Goal: Transaction & Acquisition: Subscribe to service/newsletter

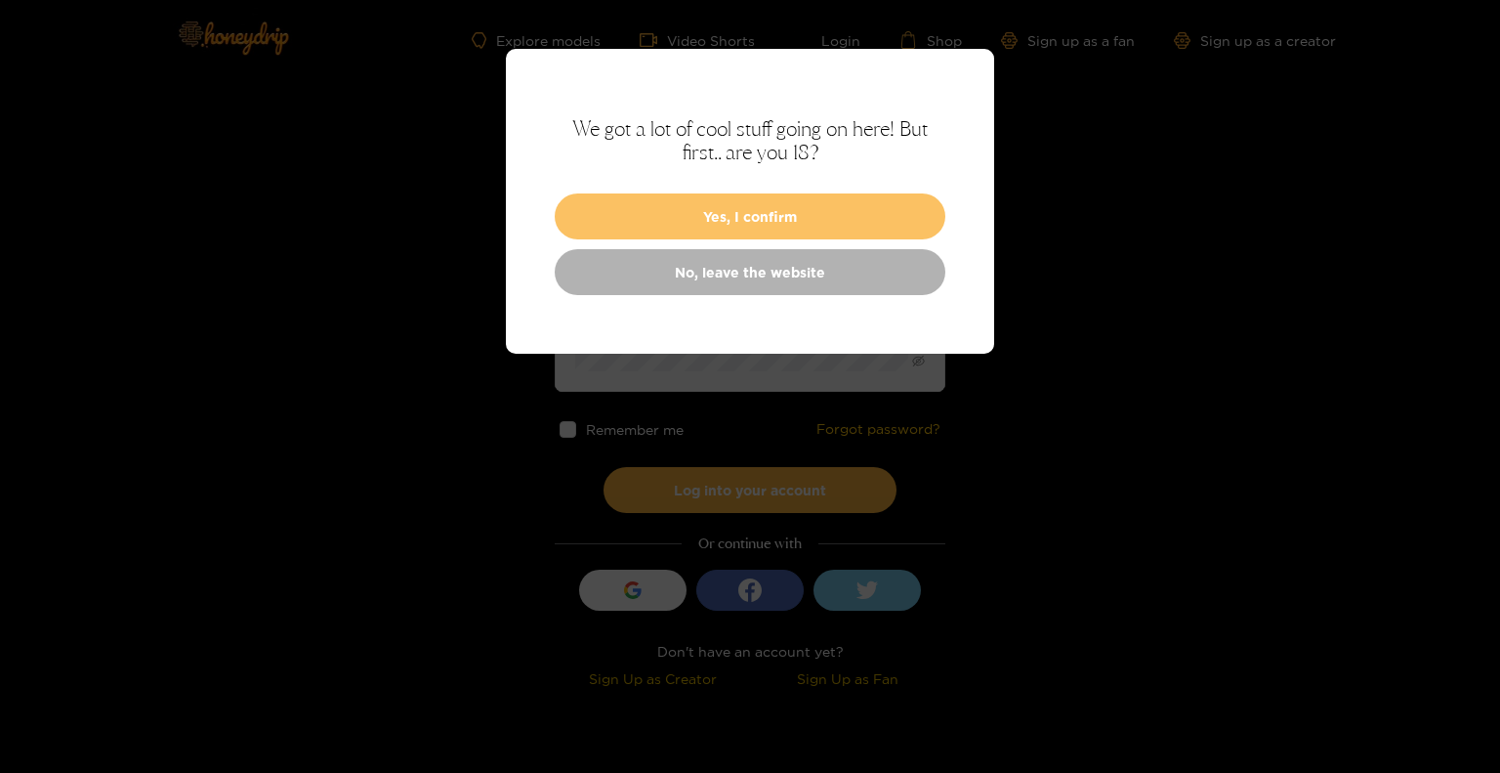
click at [728, 209] on button "Yes, I confirm" at bounding box center [750, 216] width 391 height 46
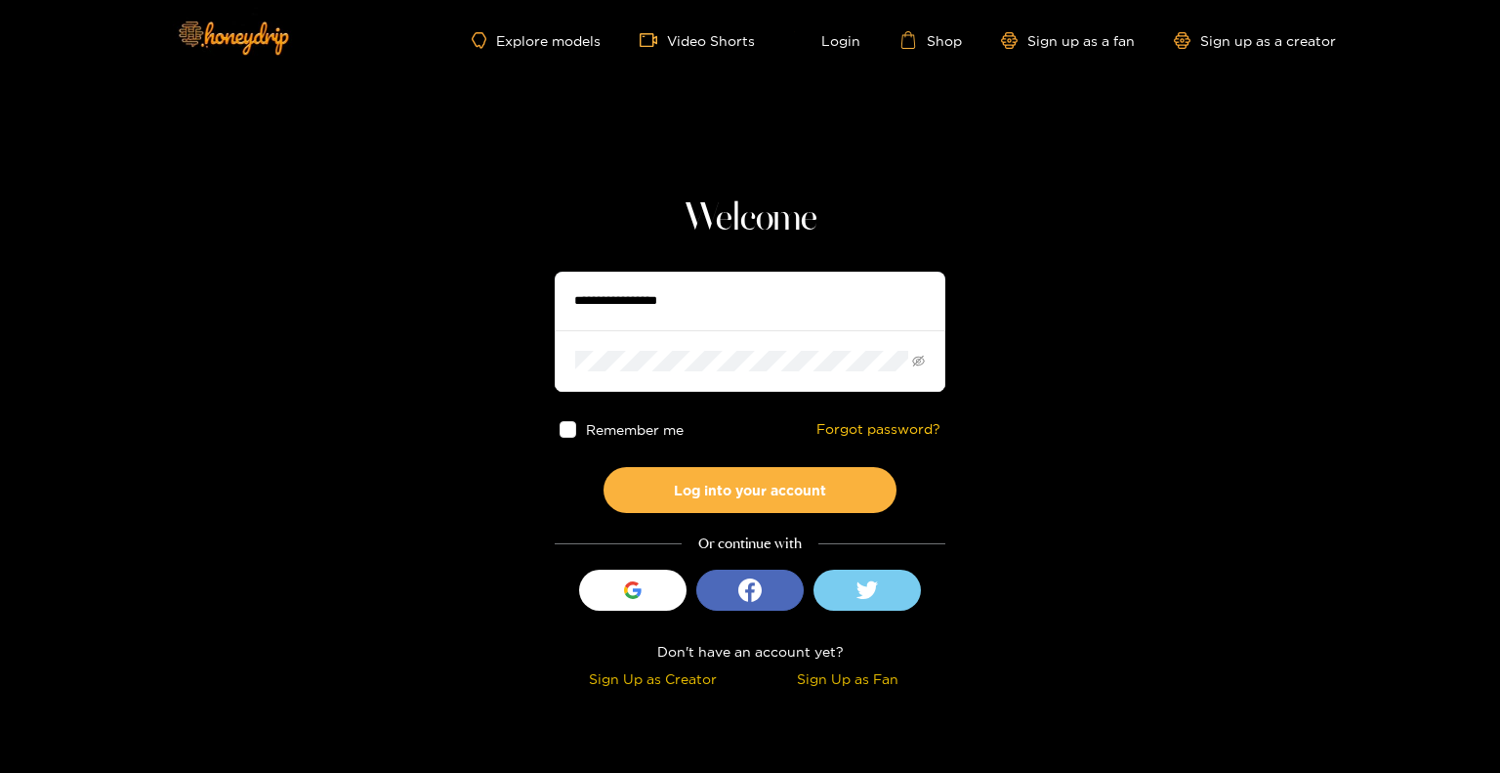
click at [673, 315] on input "text" at bounding box center [750, 301] width 391 height 59
type input "**********"
click at [604, 467] on button "Log into your account" at bounding box center [750, 490] width 293 height 46
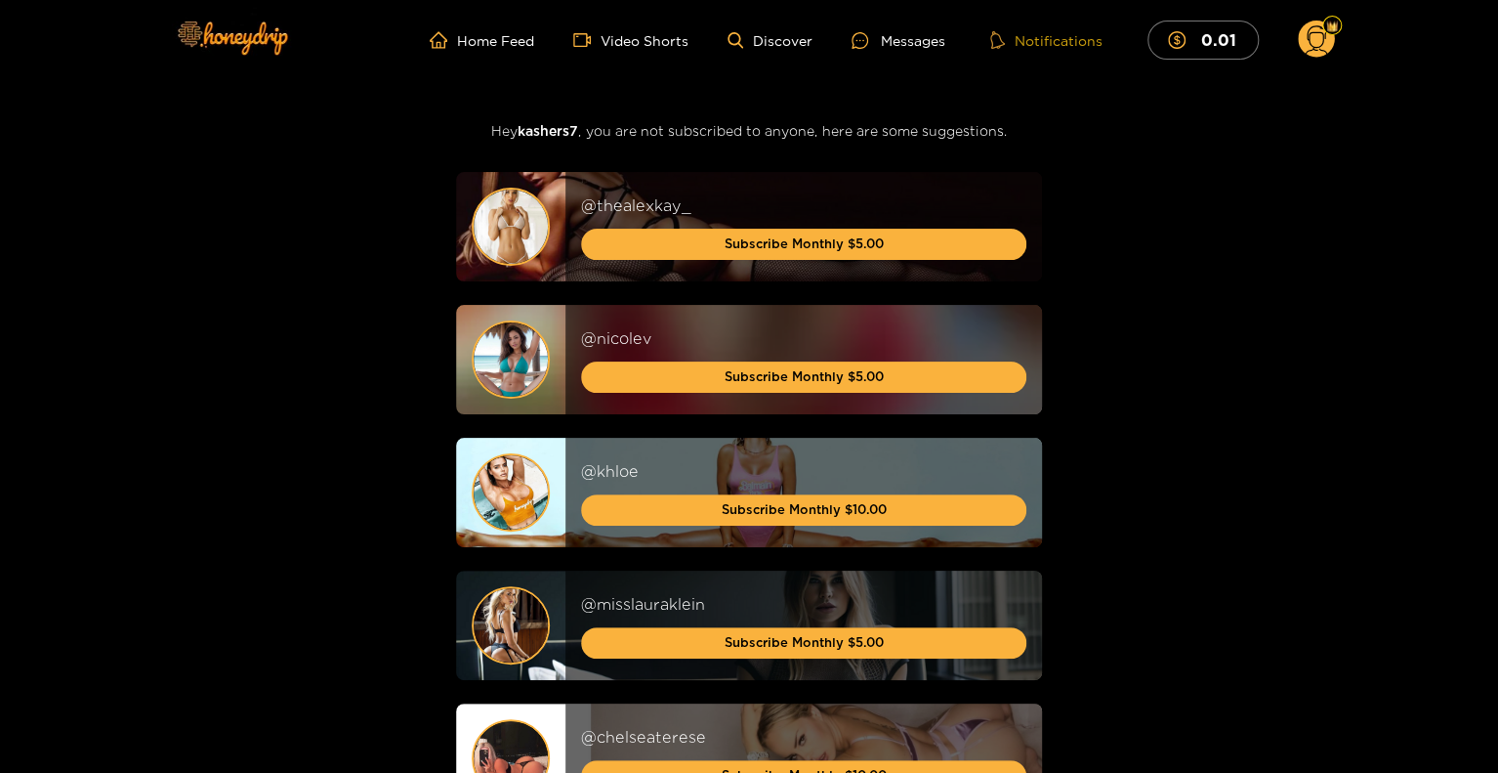
click at [1036, 48] on button "Notifications" at bounding box center [1046, 40] width 124 height 20
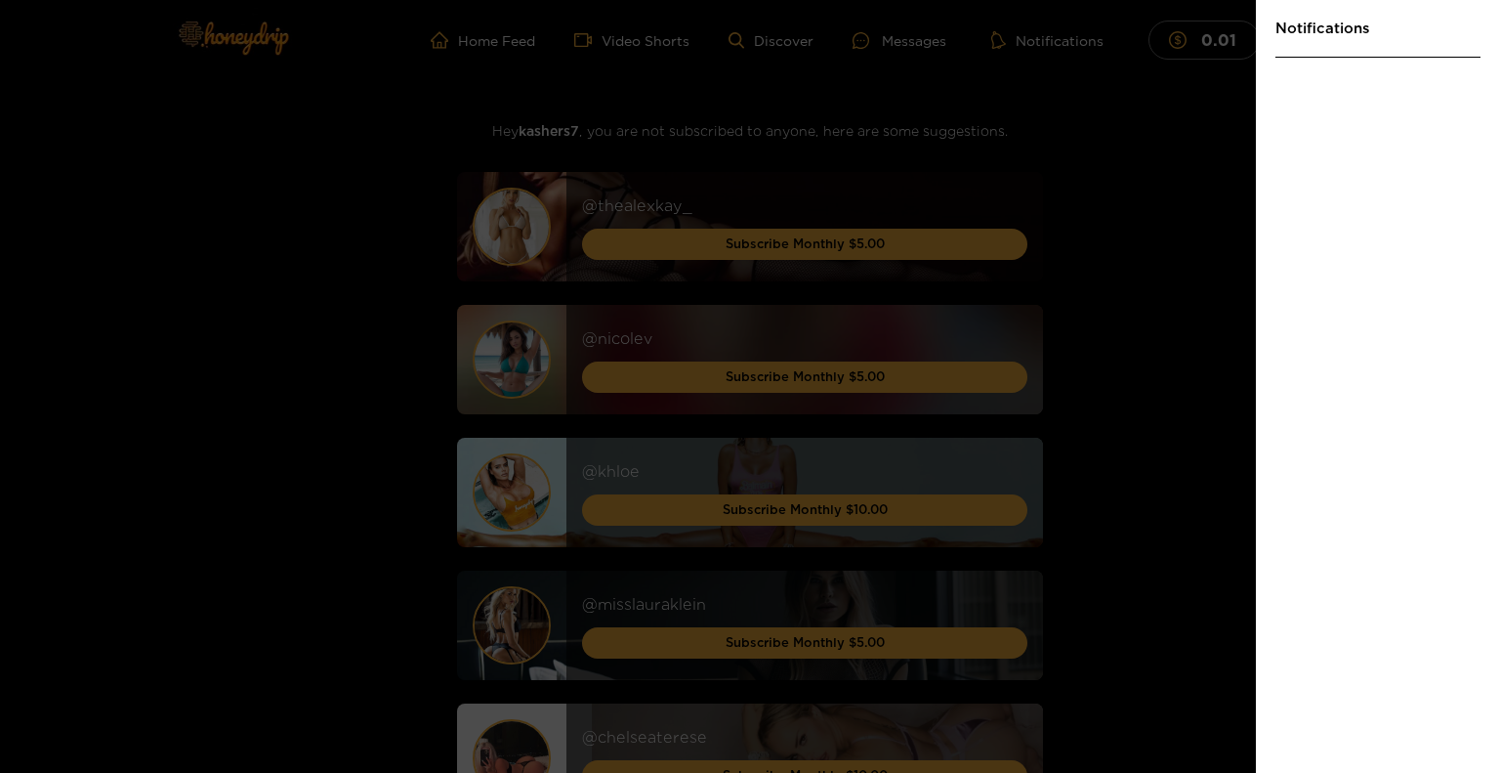
click at [905, 42] on div at bounding box center [750, 386] width 1500 height 773
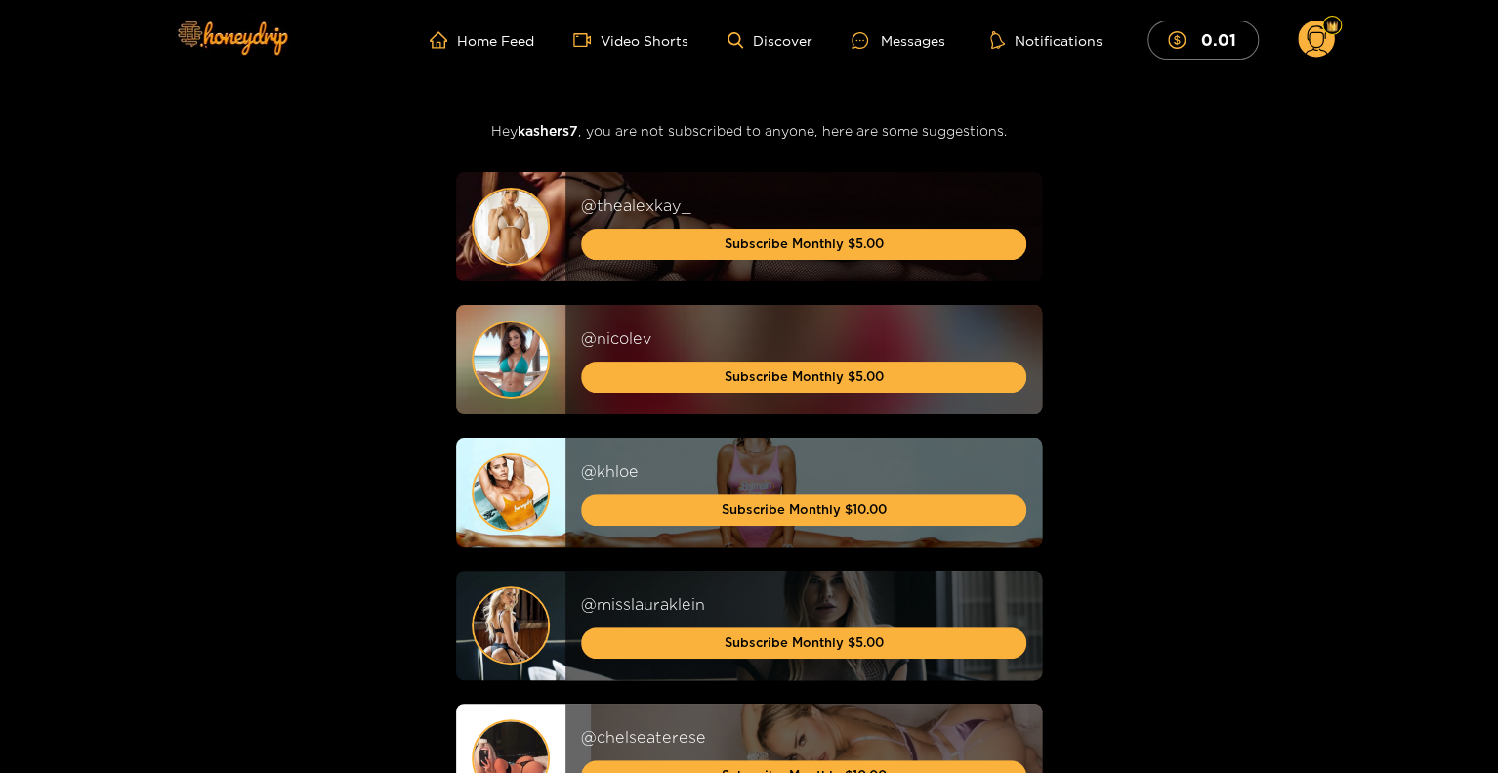
click at [905, 42] on div "Messages" at bounding box center [899, 40] width 94 height 22
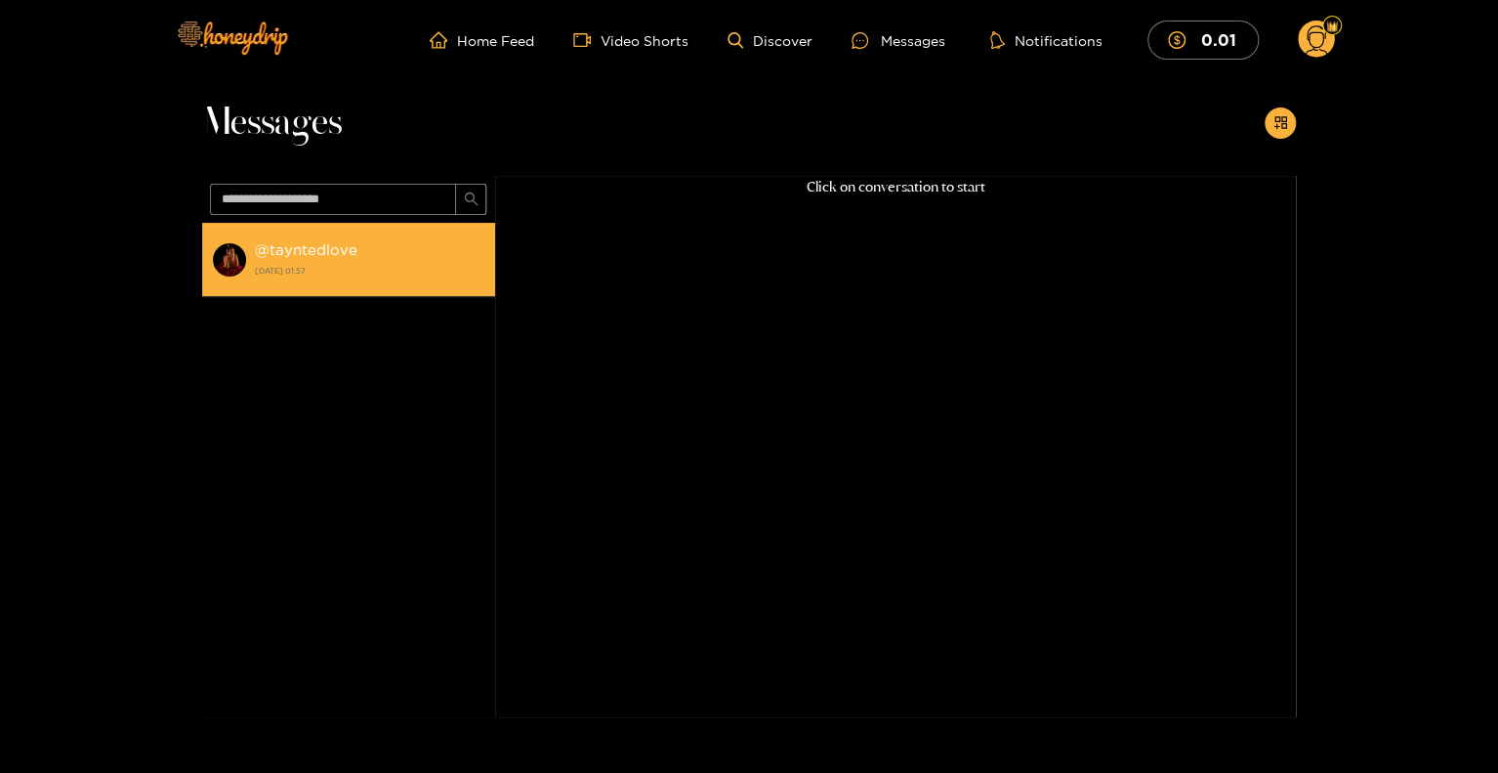
click at [341, 238] on div "@ tayntedlove [DATE] 01:57" at bounding box center [370, 259] width 230 height 44
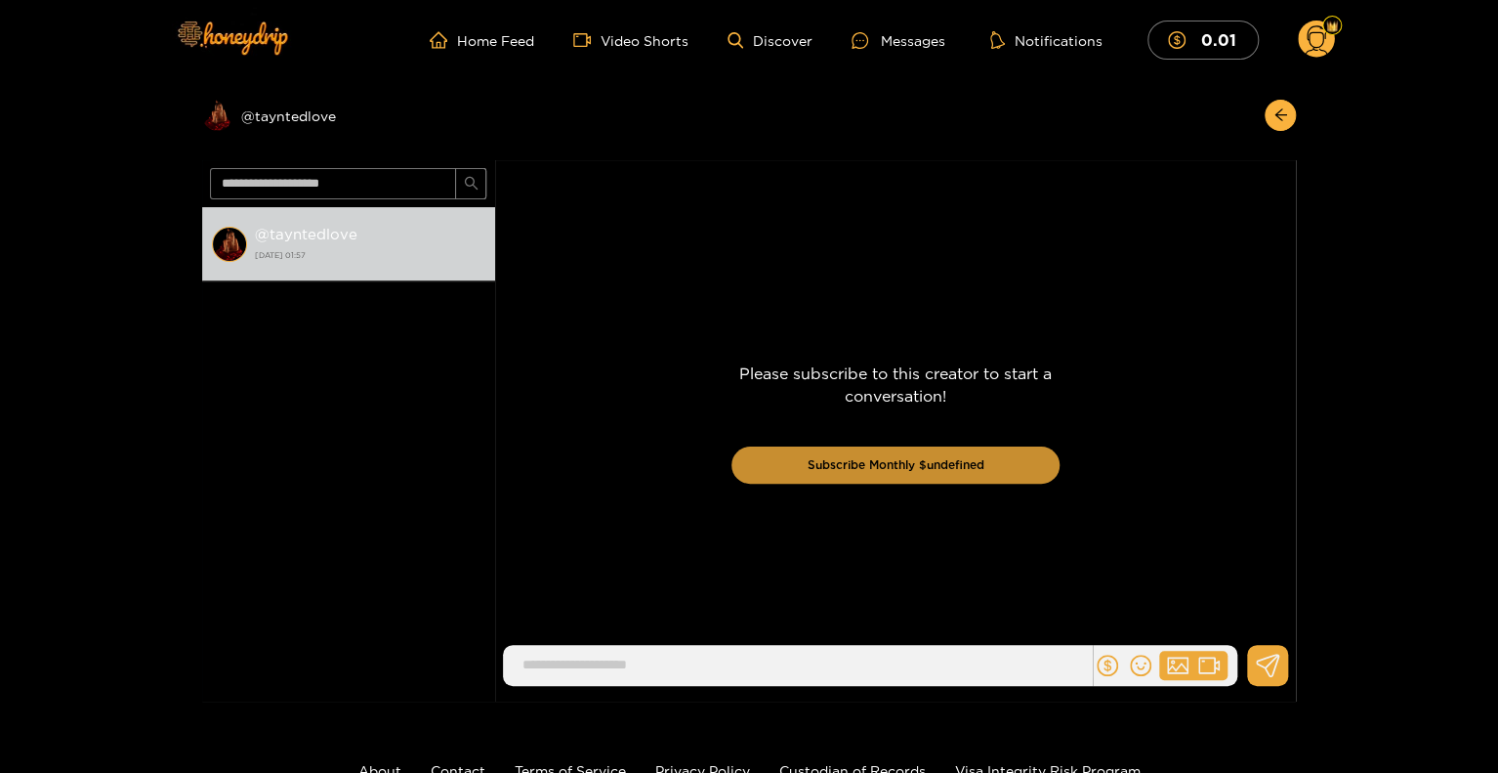
click at [817, 455] on button "Subscribe Monthly $undefined" at bounding box center [896, 464] width 328 height 37
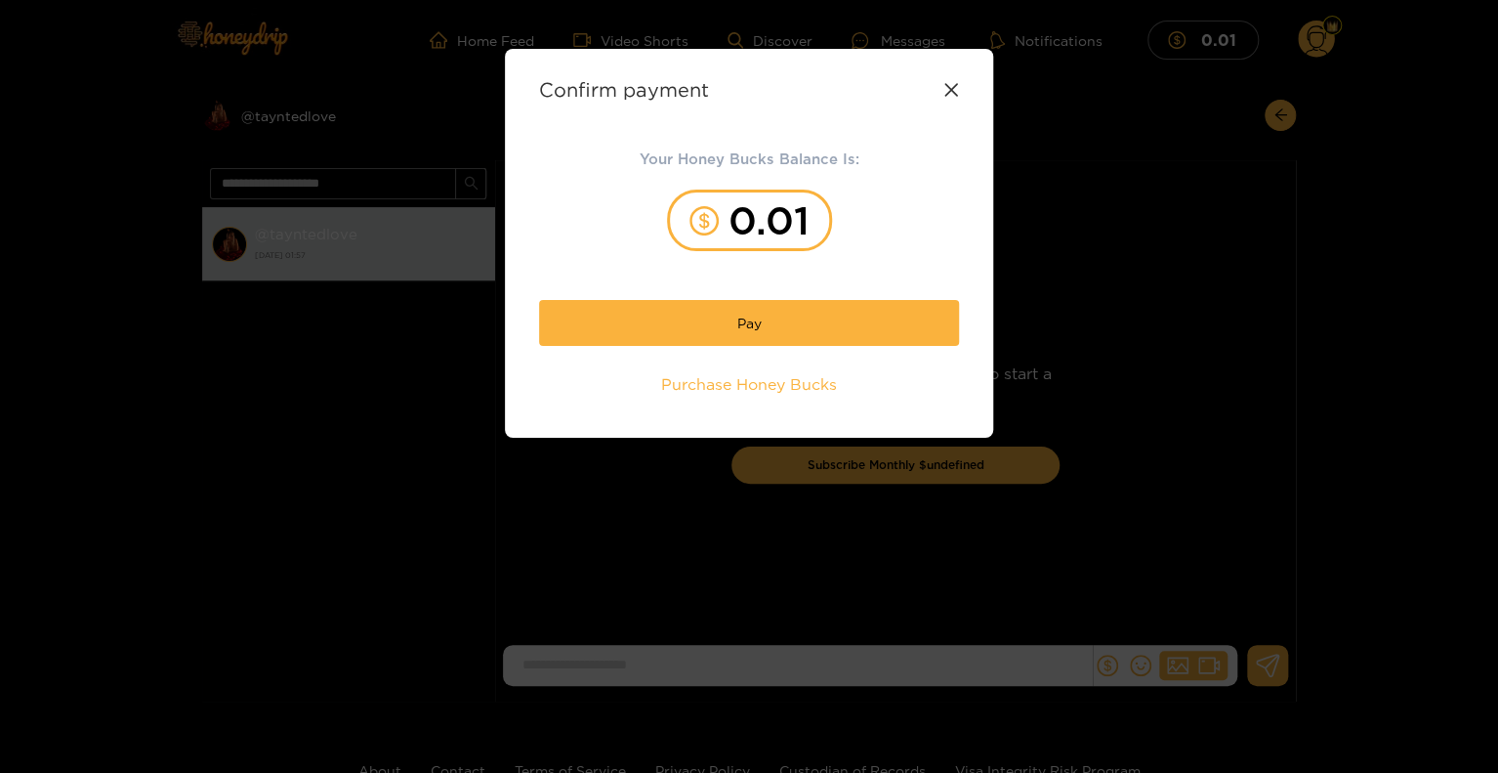
click at [972, 95] on div "Confirm payment Your Honey Bucks Balance Is: 0.01 Pay Purchase Honey Bucks" at bounding box center [749, 243] width 488 height 389
click at [945, 93] on icon at bounding box center [951, 90] width 16 height 16
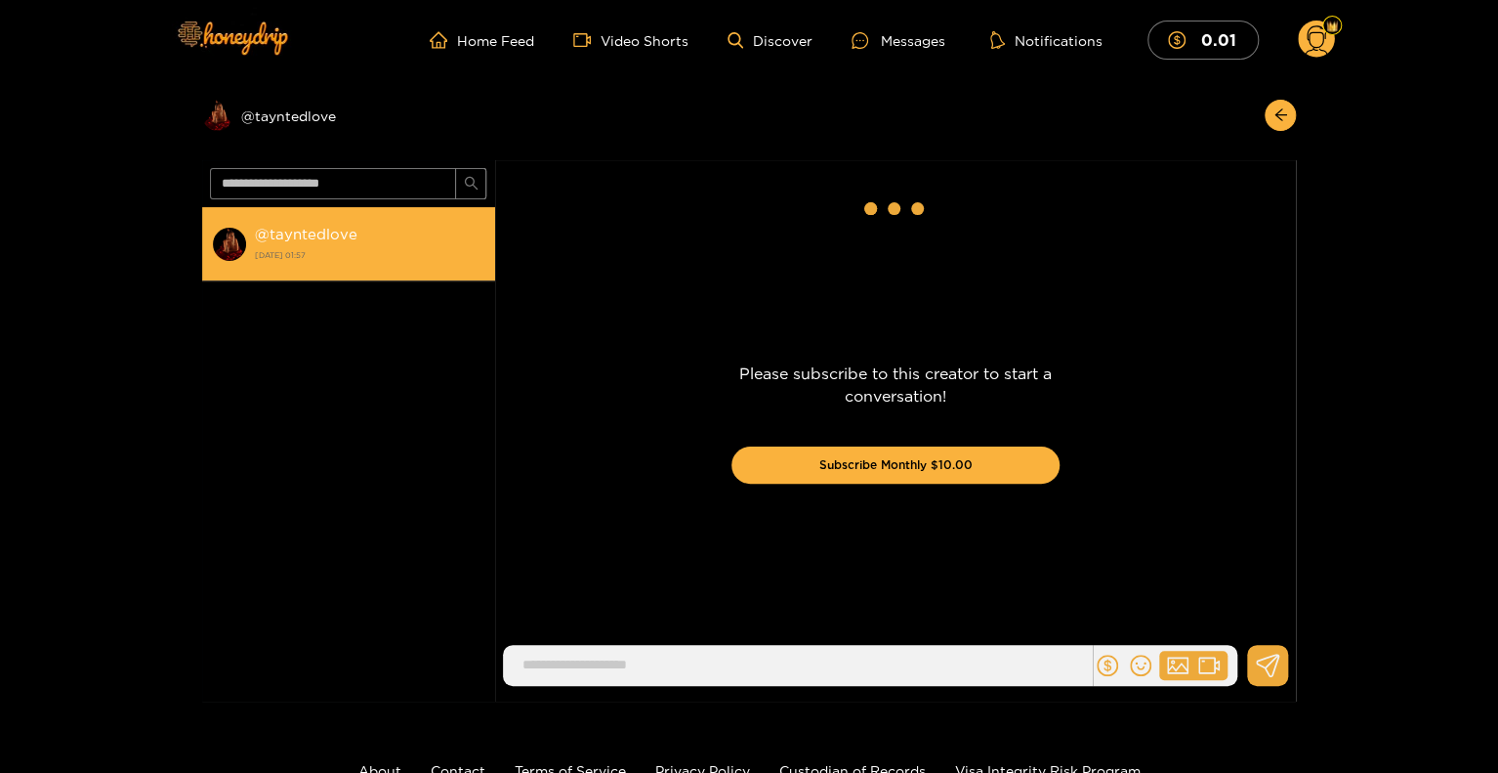
click at [260, 218] on li "@ tayntedlove [DATE] 01:57" at bounding box center [348, 244] width 293 height 74
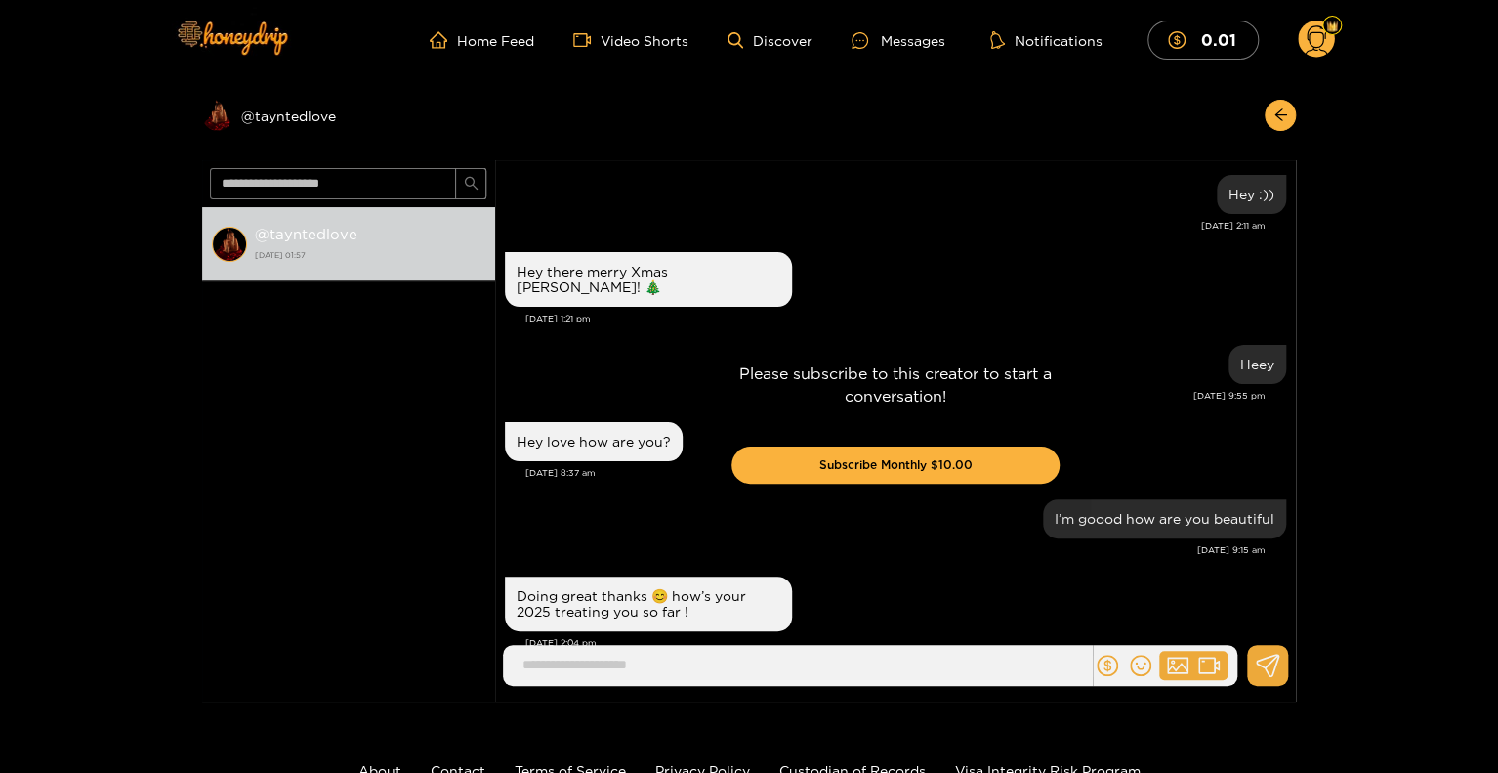
scroll to position [1940, 0]
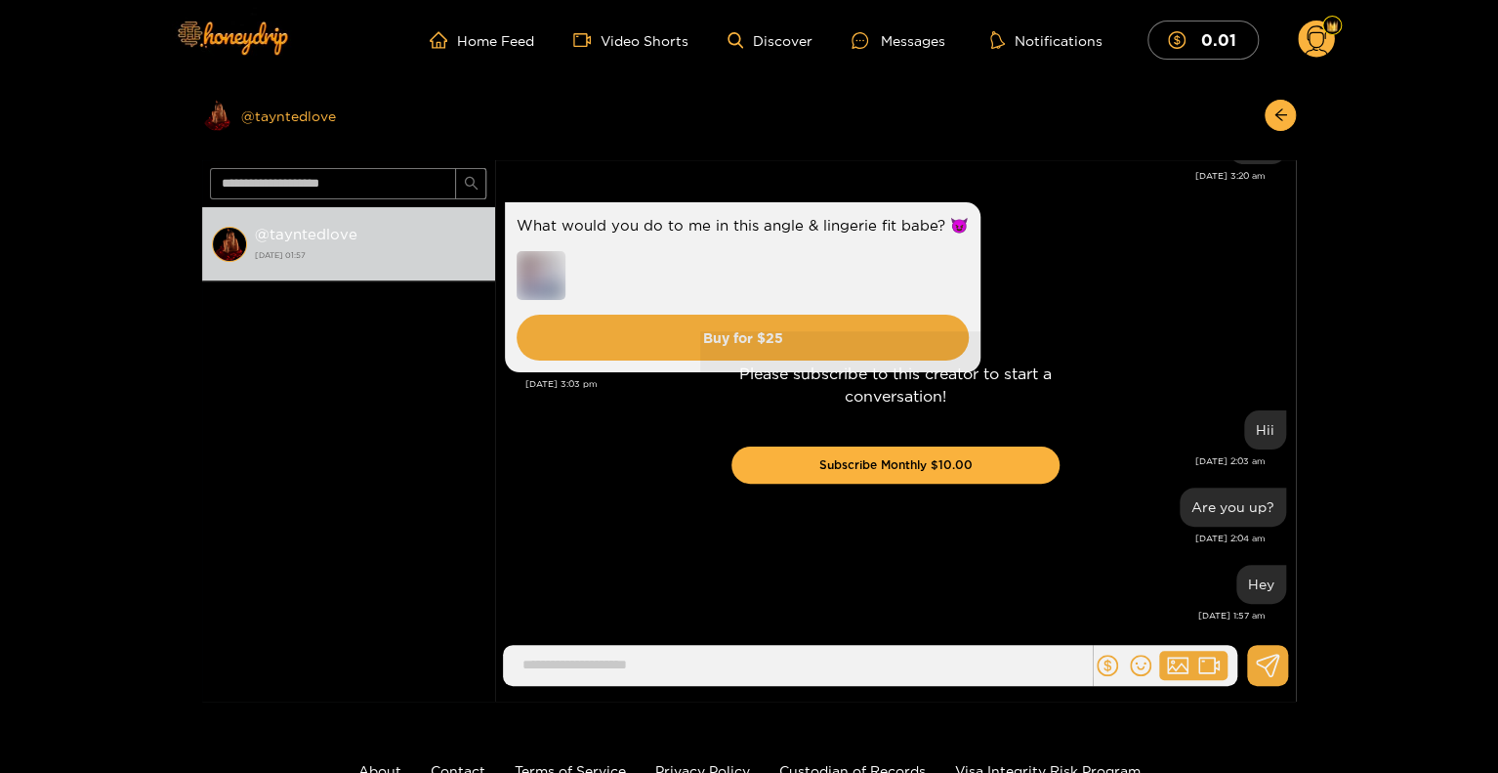
click at [254, 106] on div "Preview @ tayntedlove" at bounding box center [348, 115] width 293 height 31
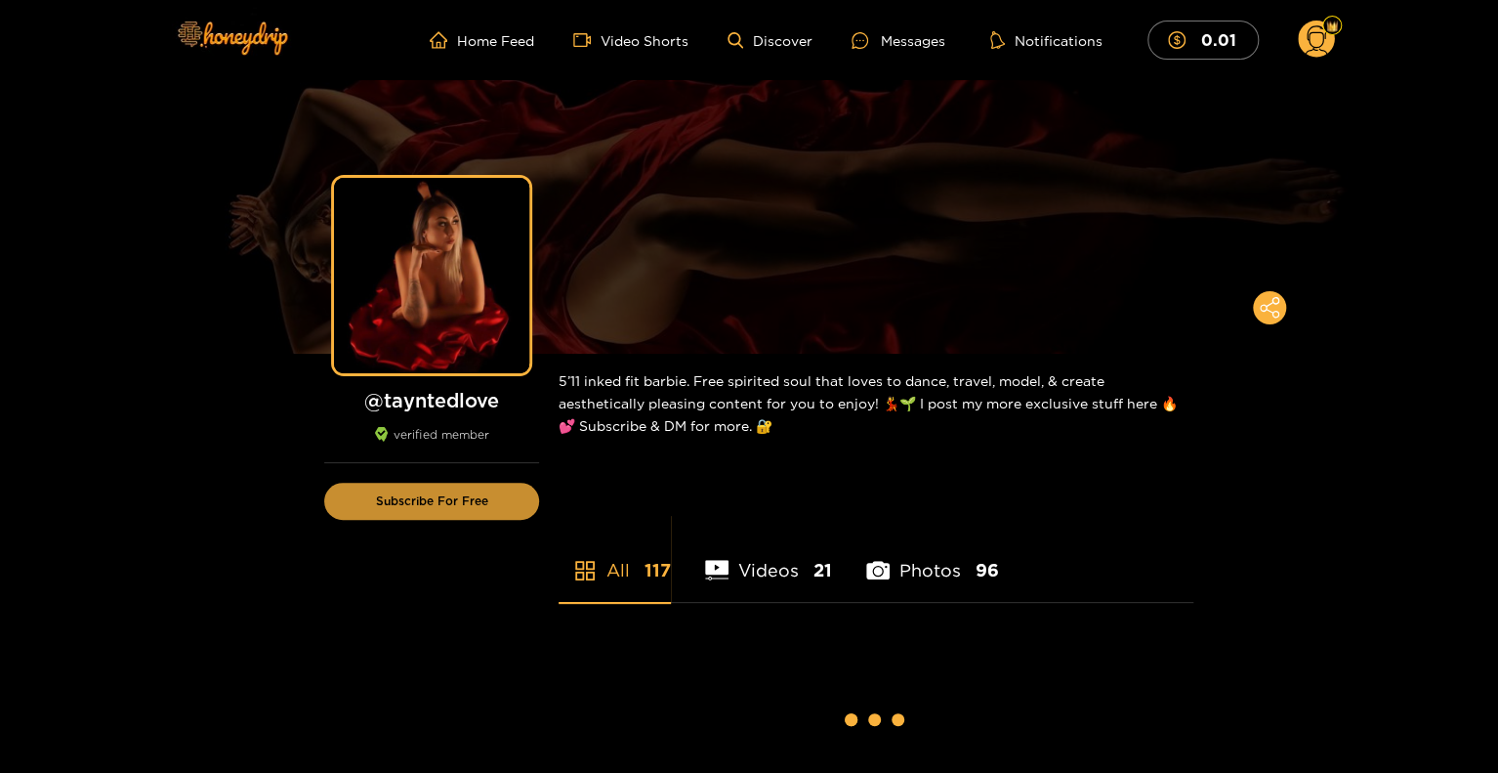
click at [429, 515] on button "Subscribe For Free" at bounding box center [431, 500] width 215 height 37
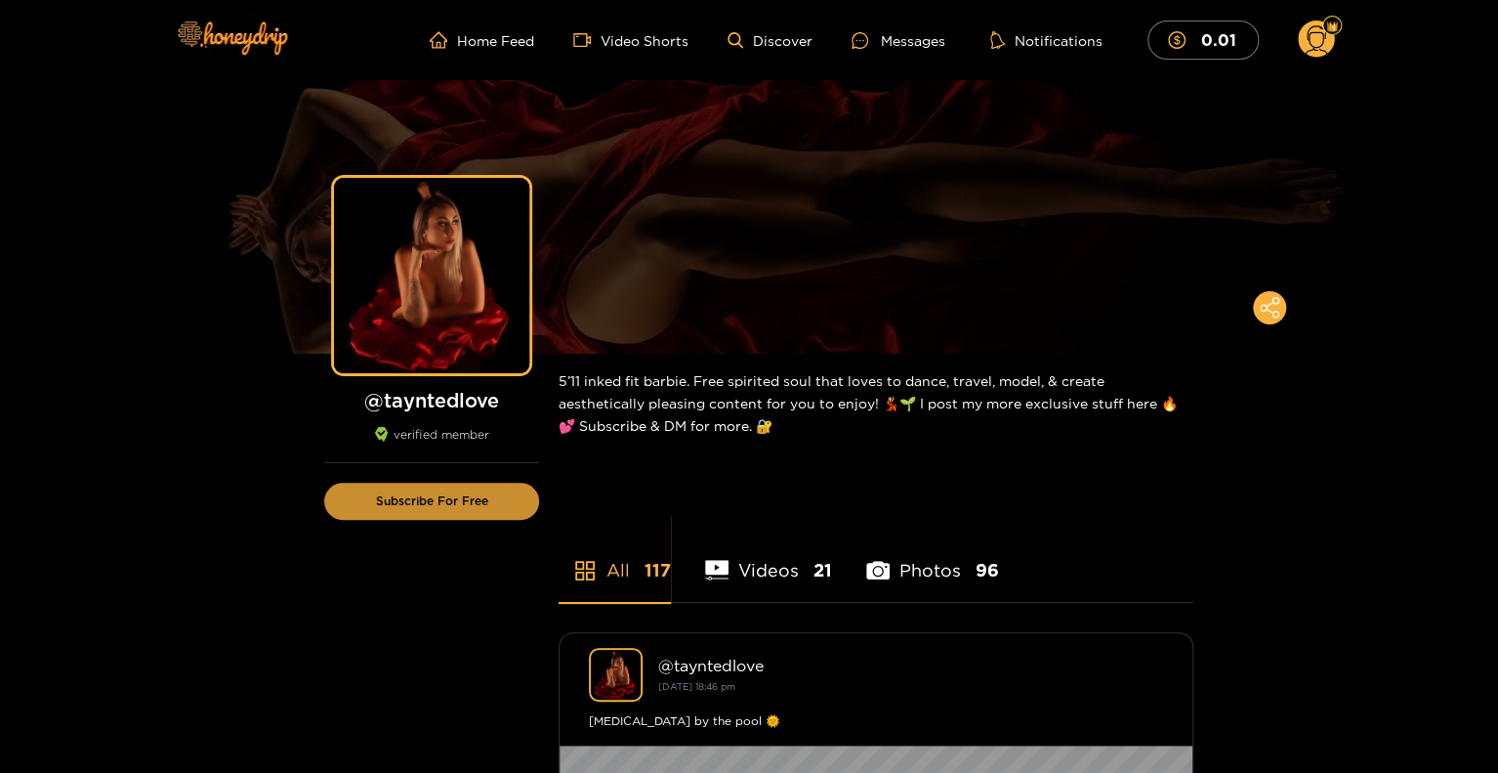
click at [499, 501] on button "Subscribe For Free" at bounding box center [431, 500] width 215 height 37
click at [482, 506] on button "Subscribe For Free" at bounding box center [431, 500] width 215 height 37
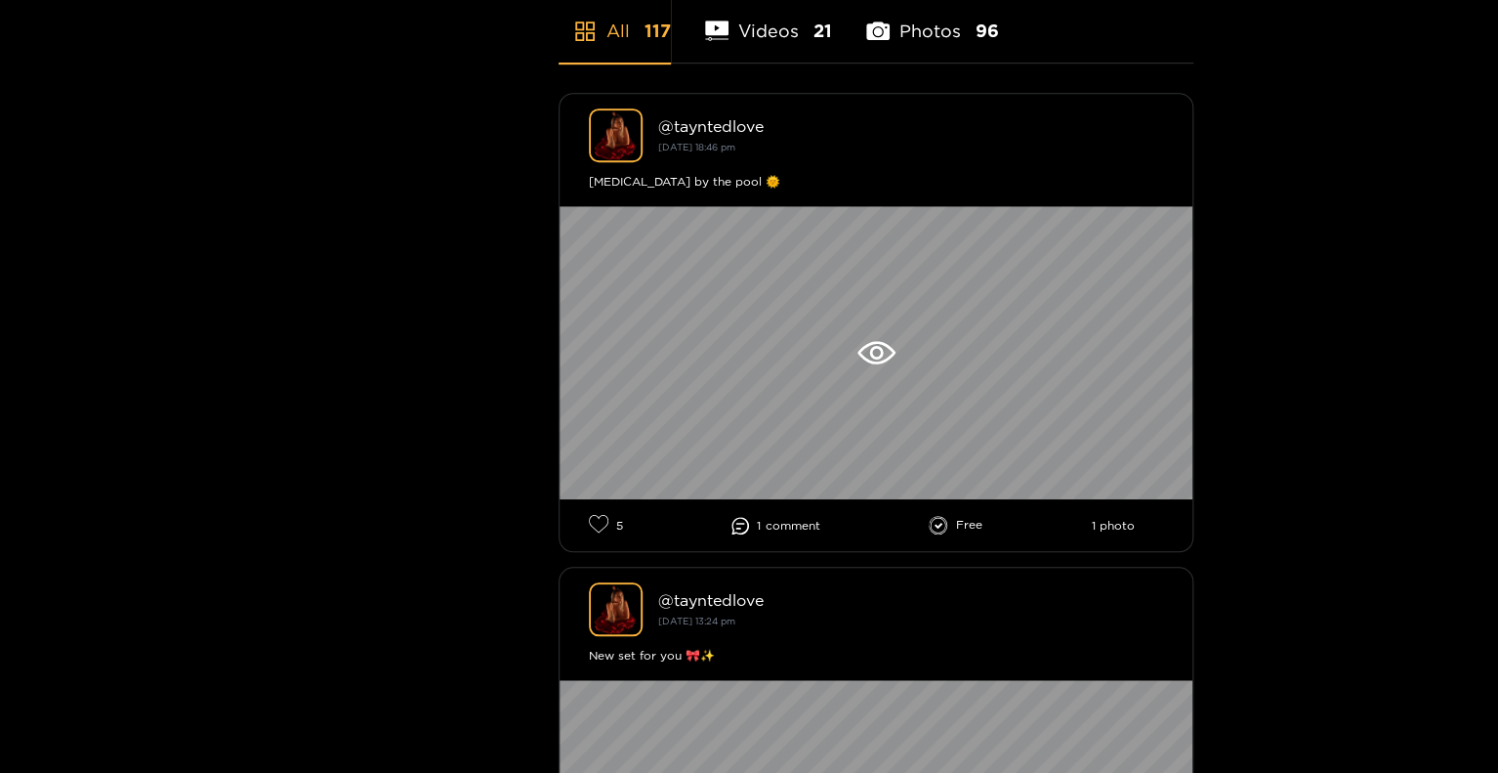
scroll to position [391, 0]
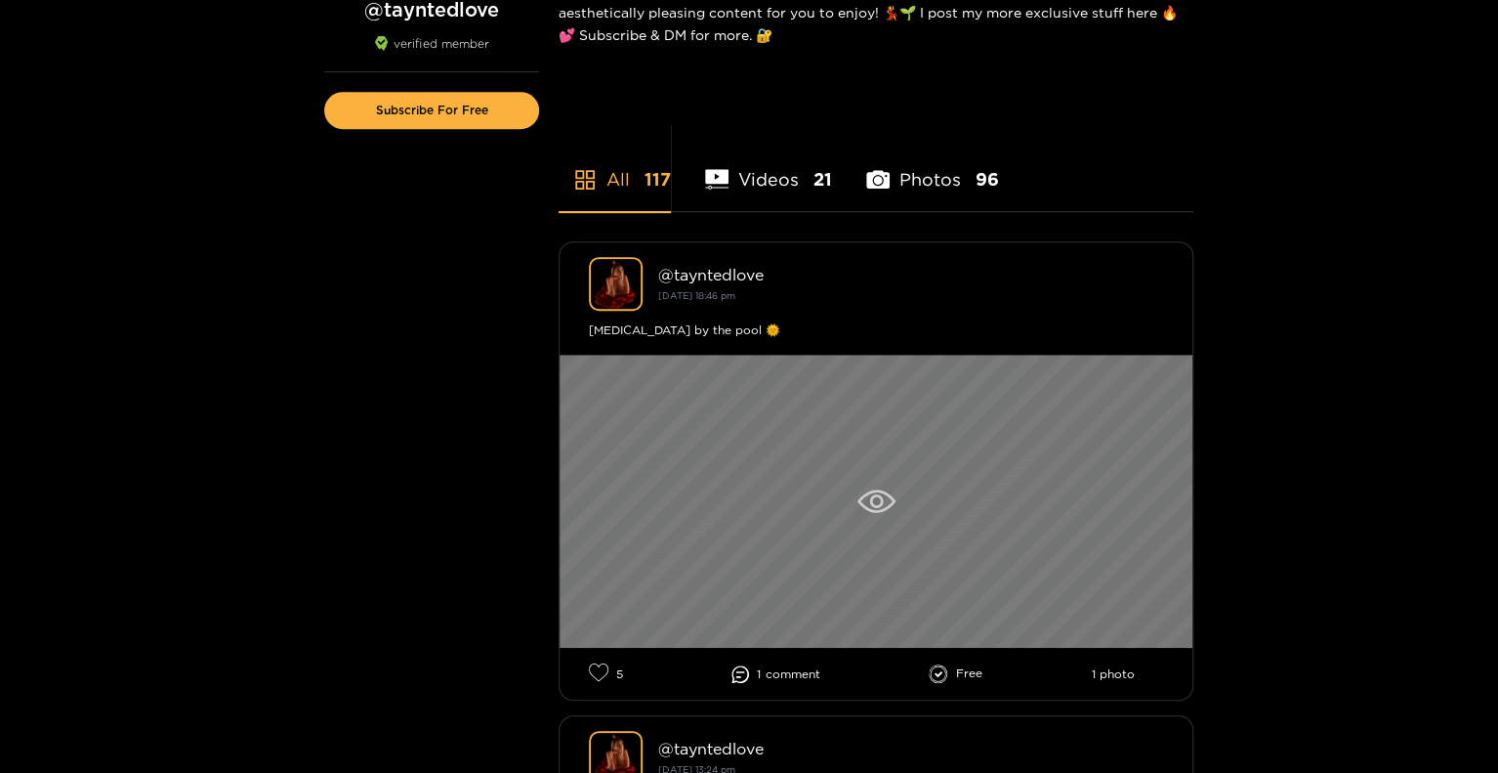
click at [874, 507] on icon at bounding box center [876, 501] width 14 height 14
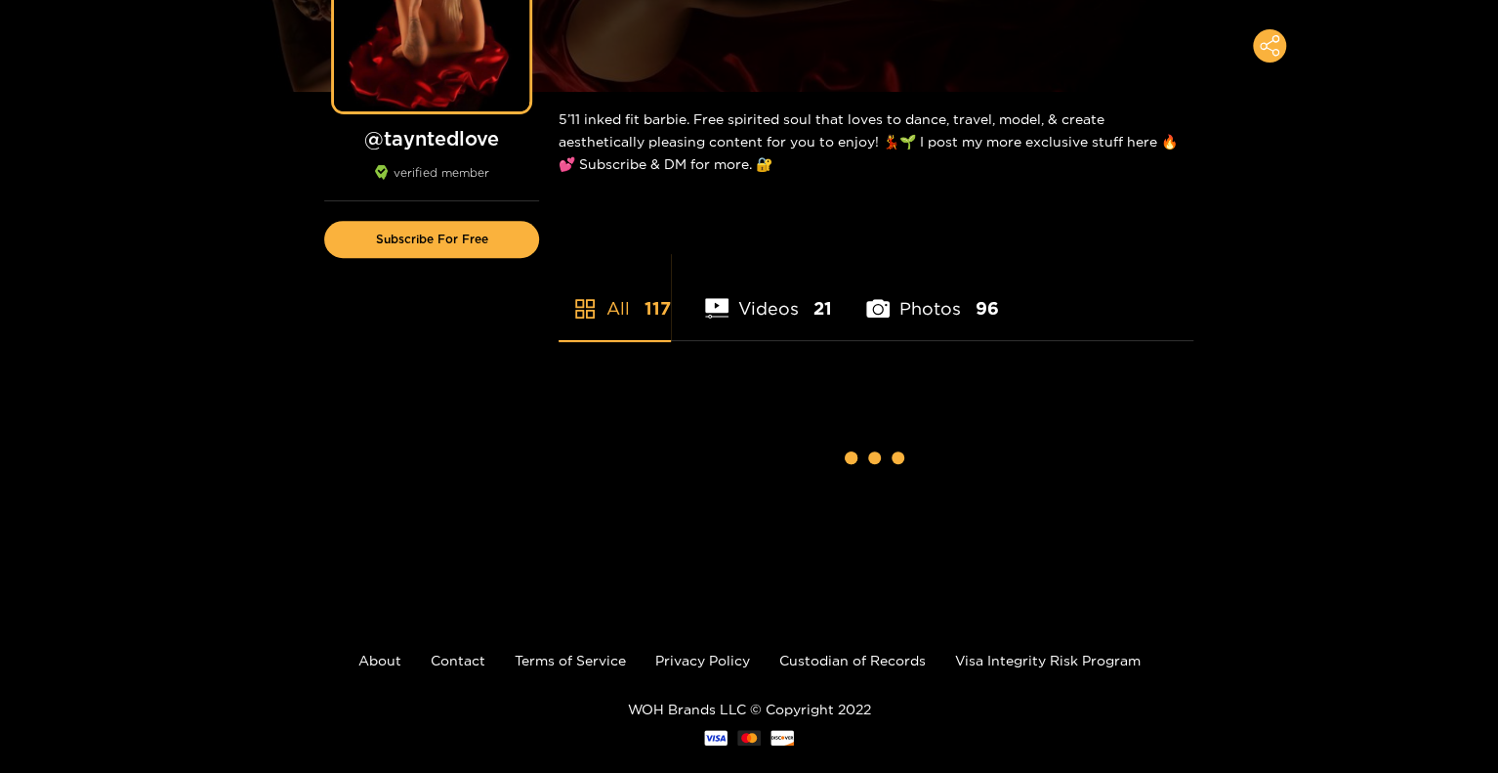
scroll to position [293, 0]
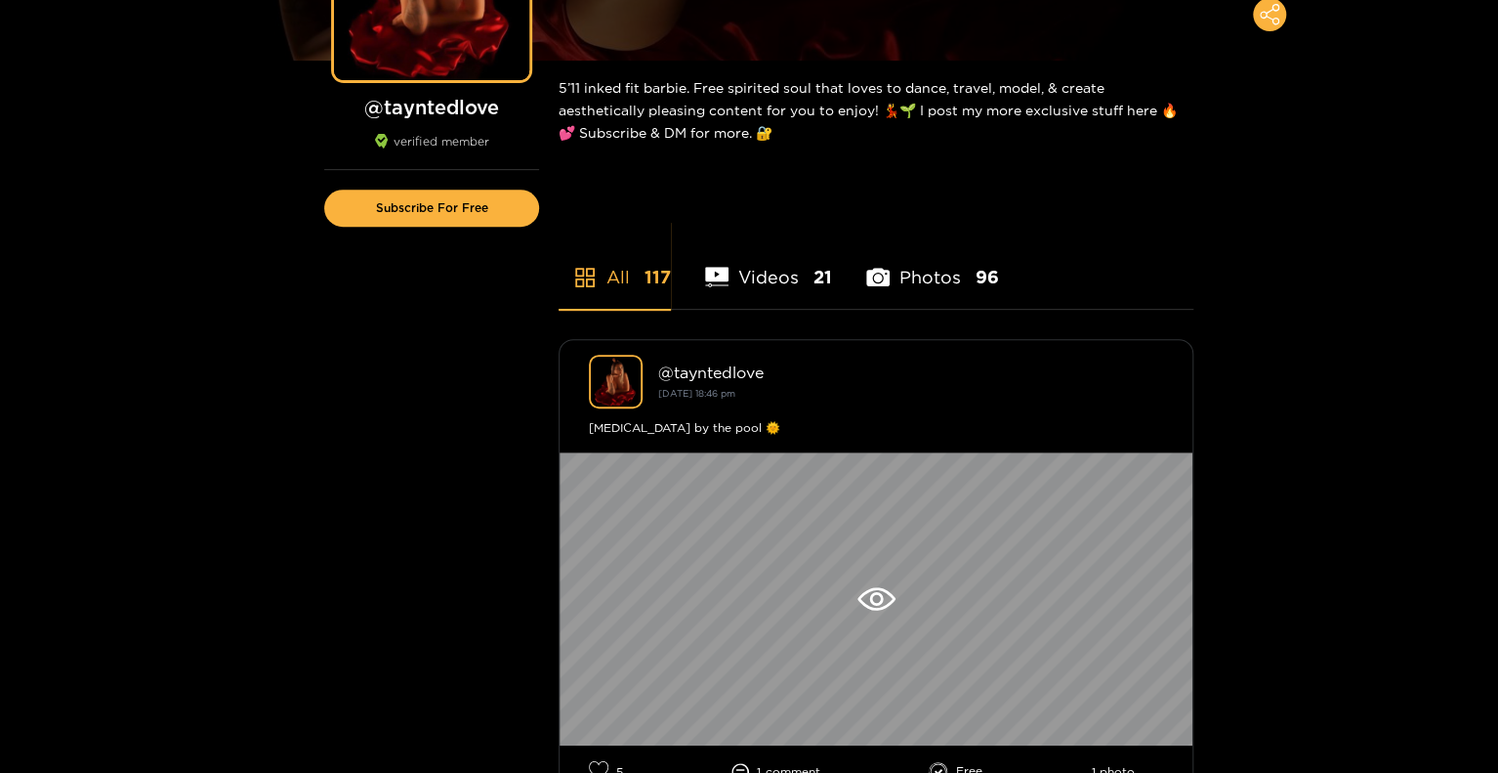
click at [731, 266] on li "Videos 21" at bounding box center [768, 265] width 127 height 88
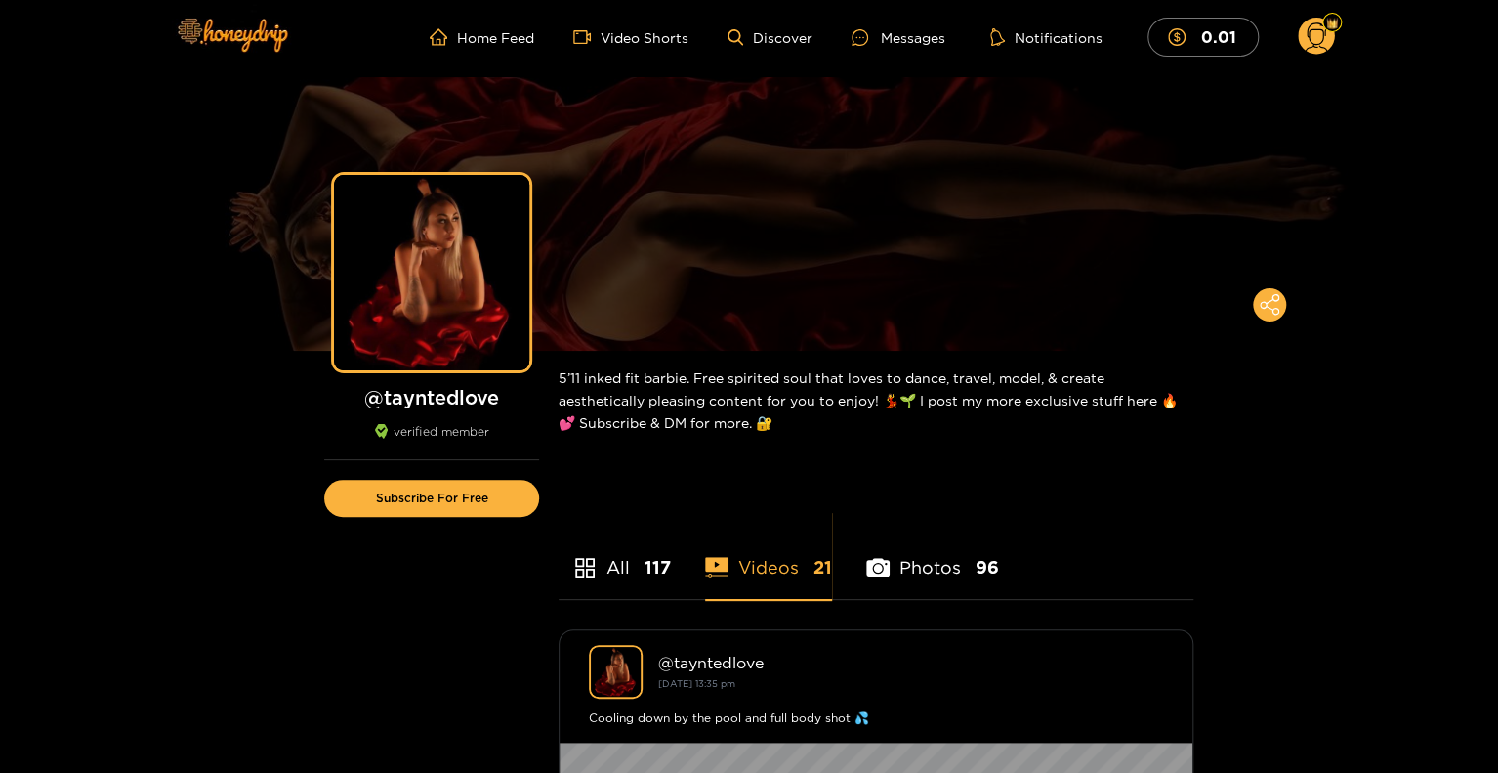
scroll to position [0, 0]
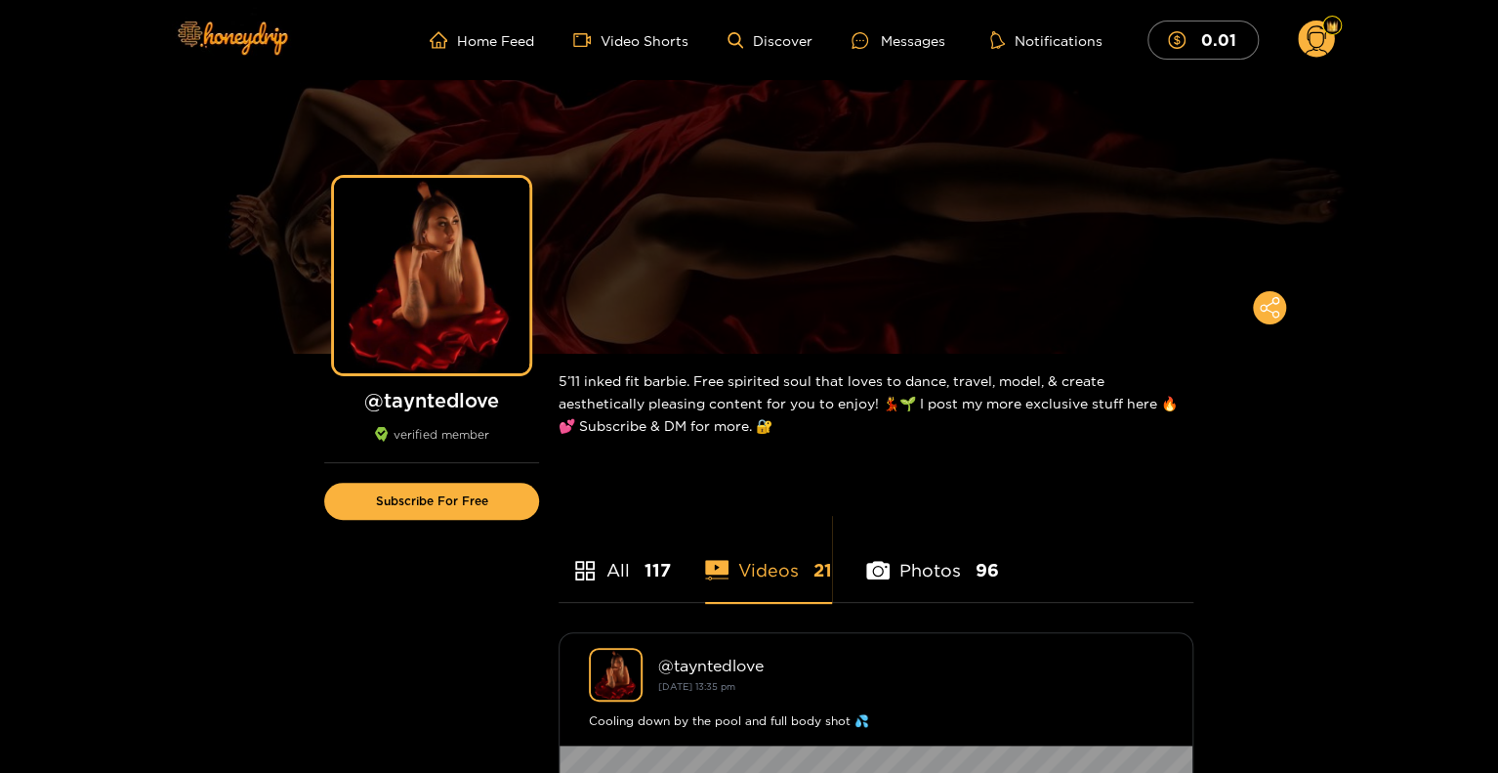
click at [871, 54] on ul "Home Feed Video Shorts Discover Messages Notifications 0.01" at bounding box center [882, 40] width 905 height 39
click at [887, 46] on div "Messages" at bounding box center [899, 40] width 94 height 22
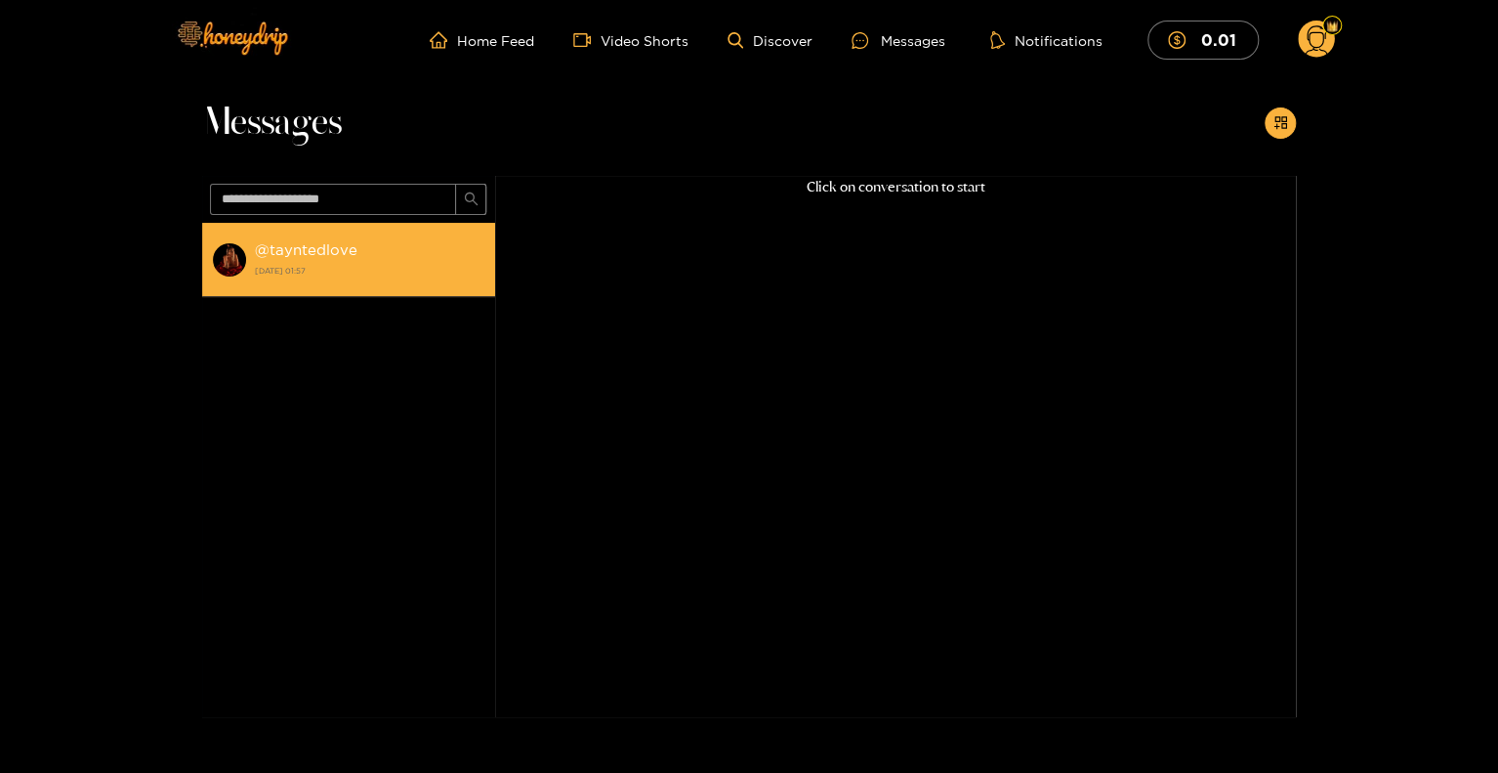
click at [276, 275] on strong "[DATE] 01:57" at bounding box center [370, 271] width 230 height 18
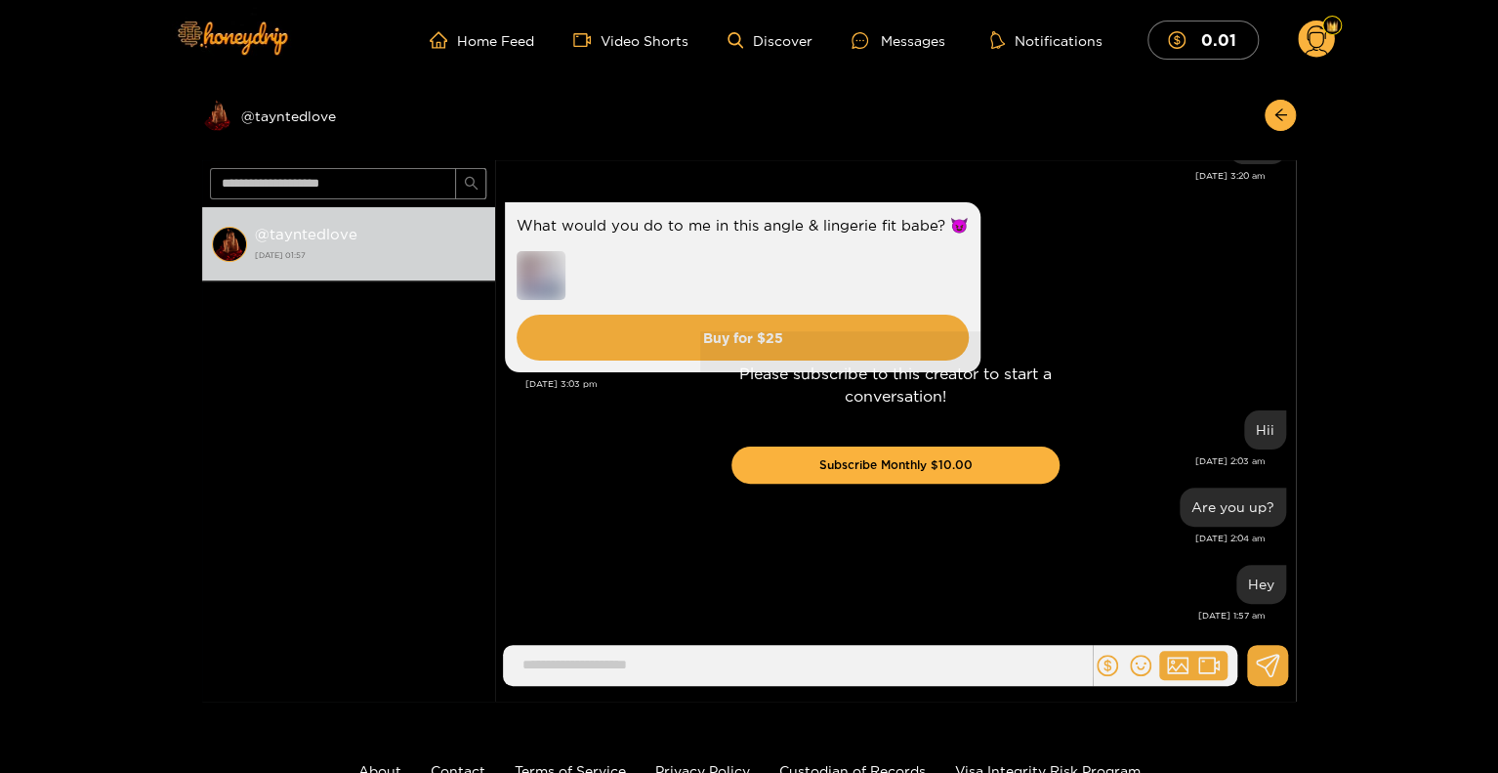
click at [1180, 381] on div "Please subscribe to this creator to start a conversation! Subscribe Monthly $10…" at bounding box center [895, 430] width 801 height 541
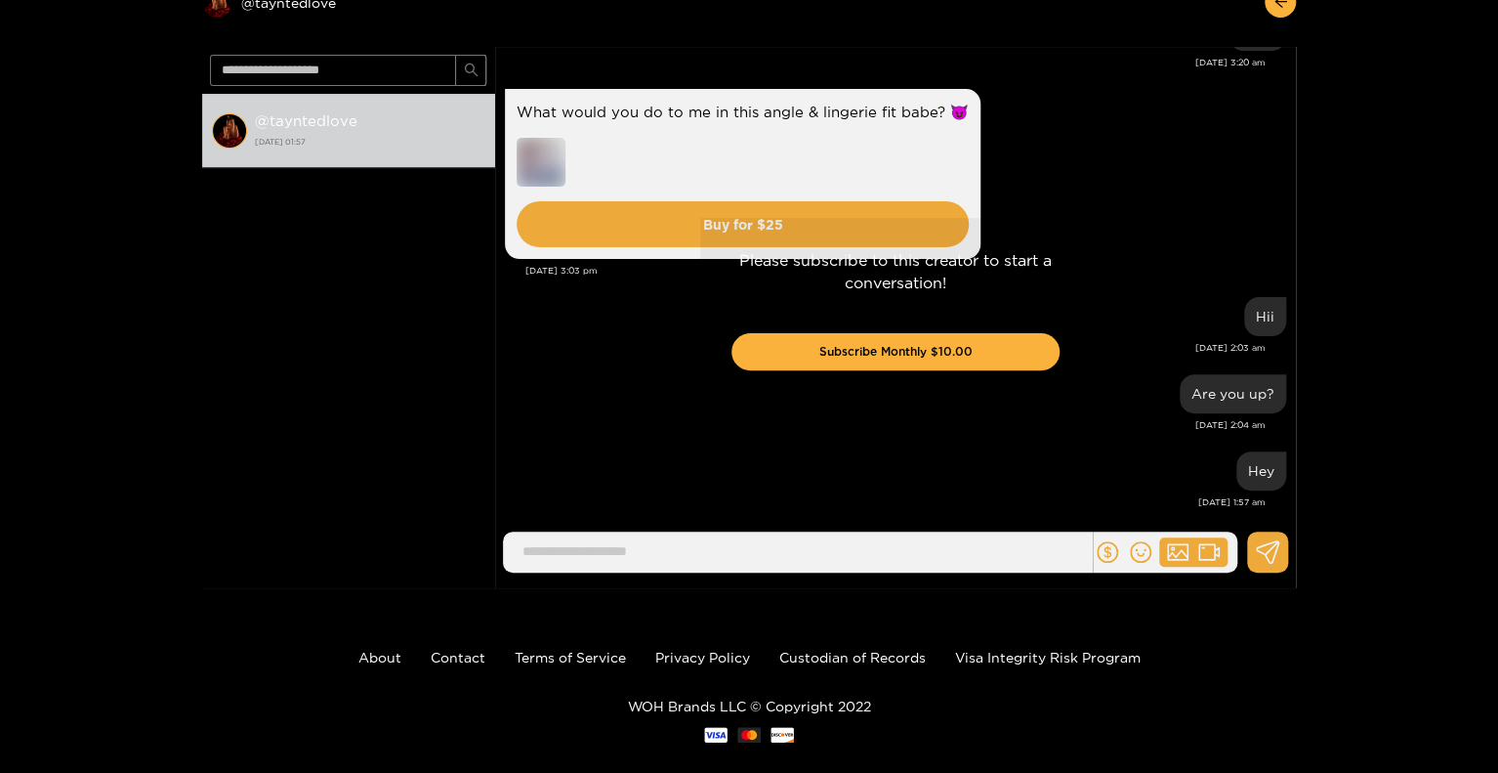
scroll to position [141, 0]
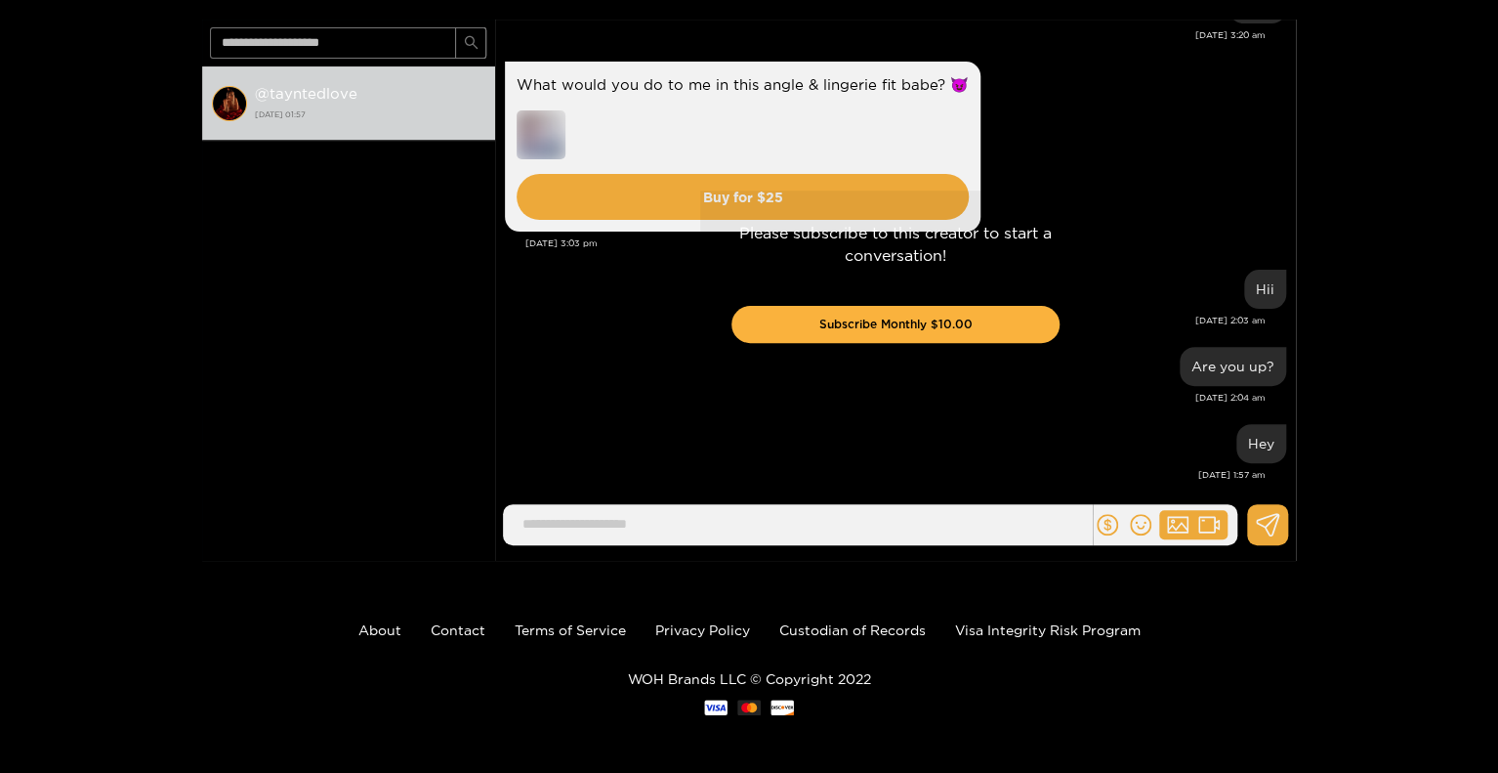
click at [1299, 479] on div "Preview @ tayntedlove @ tayntedlove 28 July 2025 01:57 Taylor J Hey :)) Dec. 24…" at bounding box center [749, 249] width 1498 height 621
drag, startPoint x: 1294, startPoint y: 479, endPoint x: 1284, endPoint y: 409, distance: 70.0
click at [1284, 409] on div "Please subscribe to this creator to start a conversation! Subscribe Monthly $10…" at bounding box center [895, 290] width 801 height 541
click at [1317, 477] on div "Preview @ tayntedlove @ tayntedlove 28 July 2025 01:57 Taylor J Hey :)) Dec. 24…" at bounding box center [749, 249] width 1498 height 621
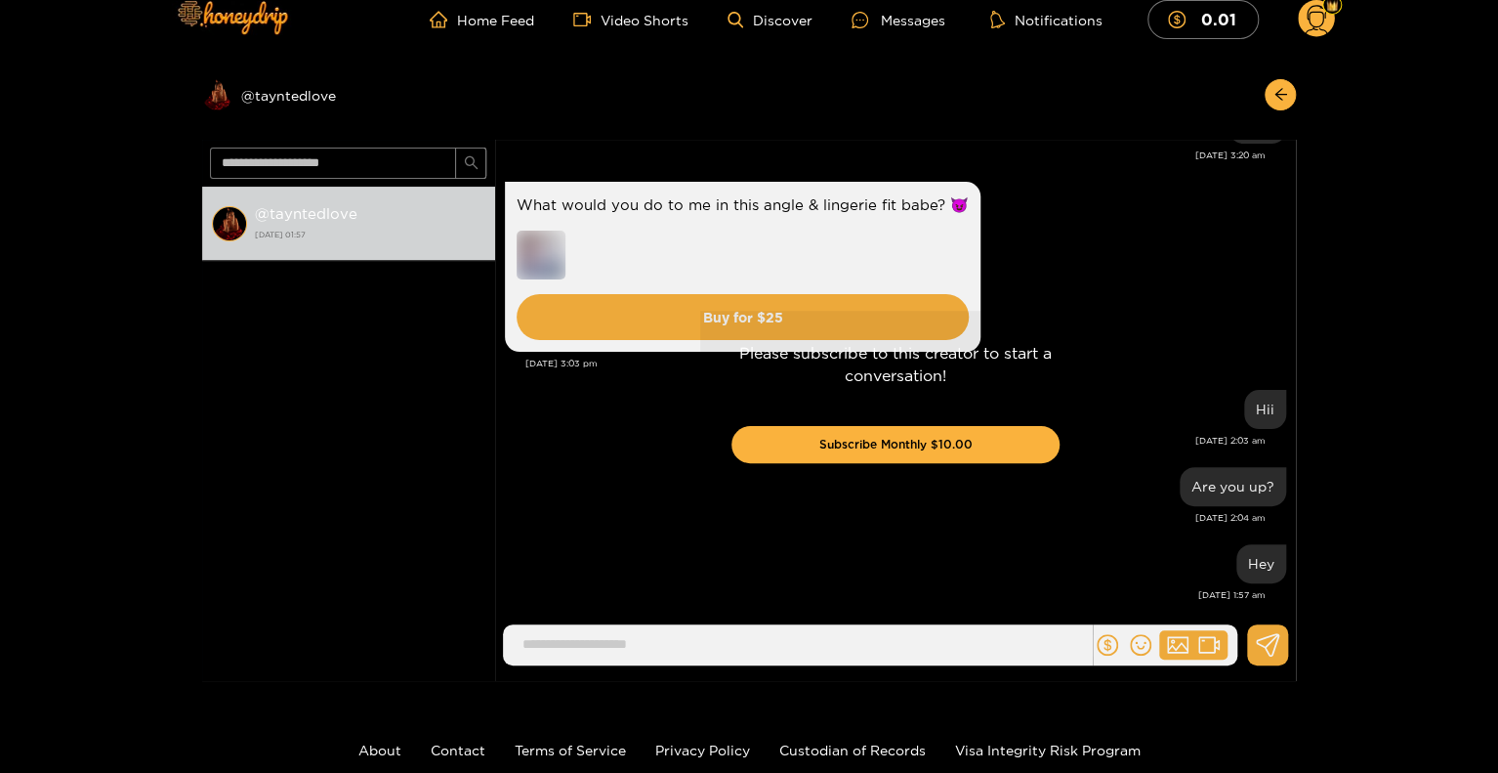
scroll to position [0, 0]
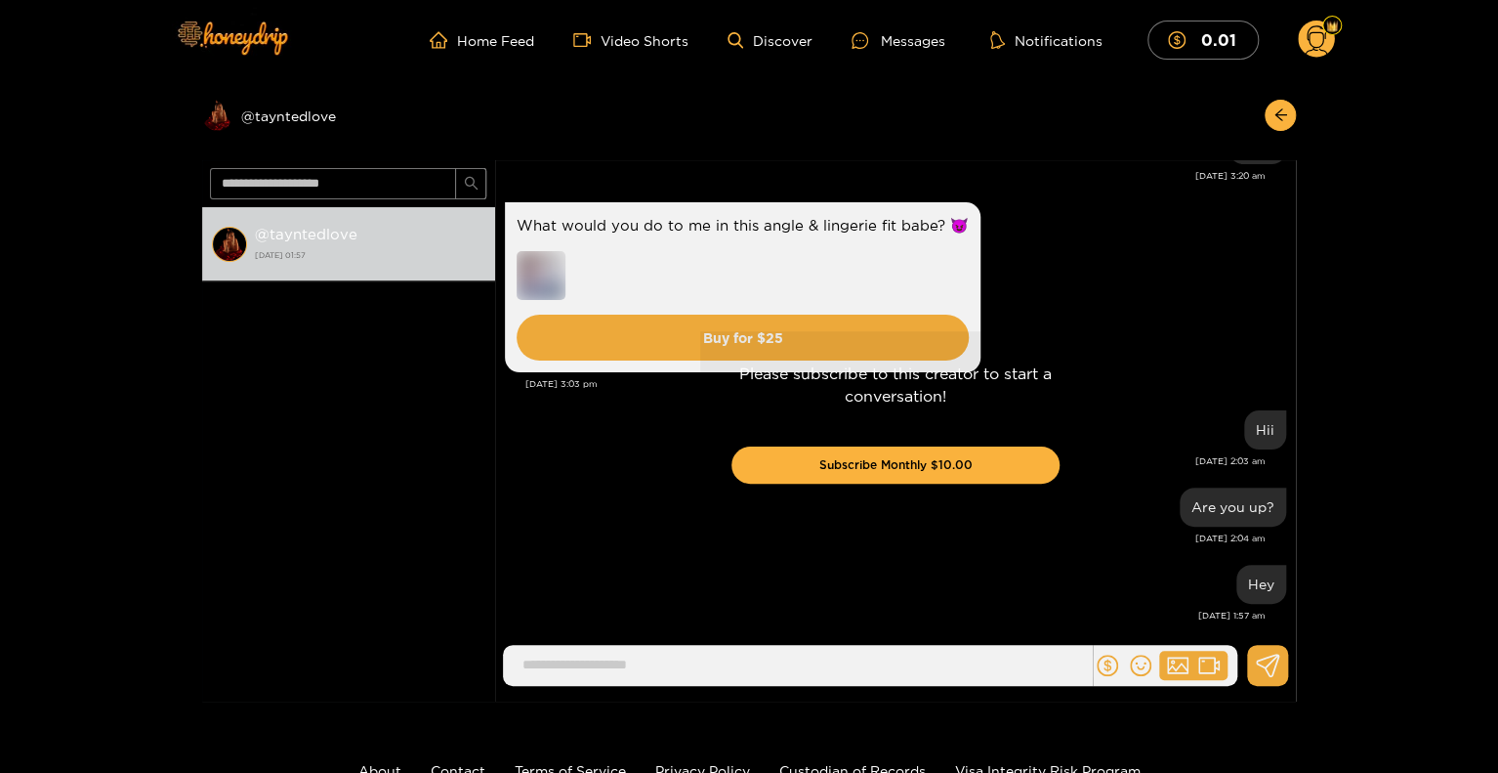
drag, startPoint x: 602, startPoint y: 108, endPoint x: 586, endPoint y: 129, distance: 25.8
click at [597, 120] on div "Preview @ tayntedlove" at bounding box center [749, 120] width 1094 height 80
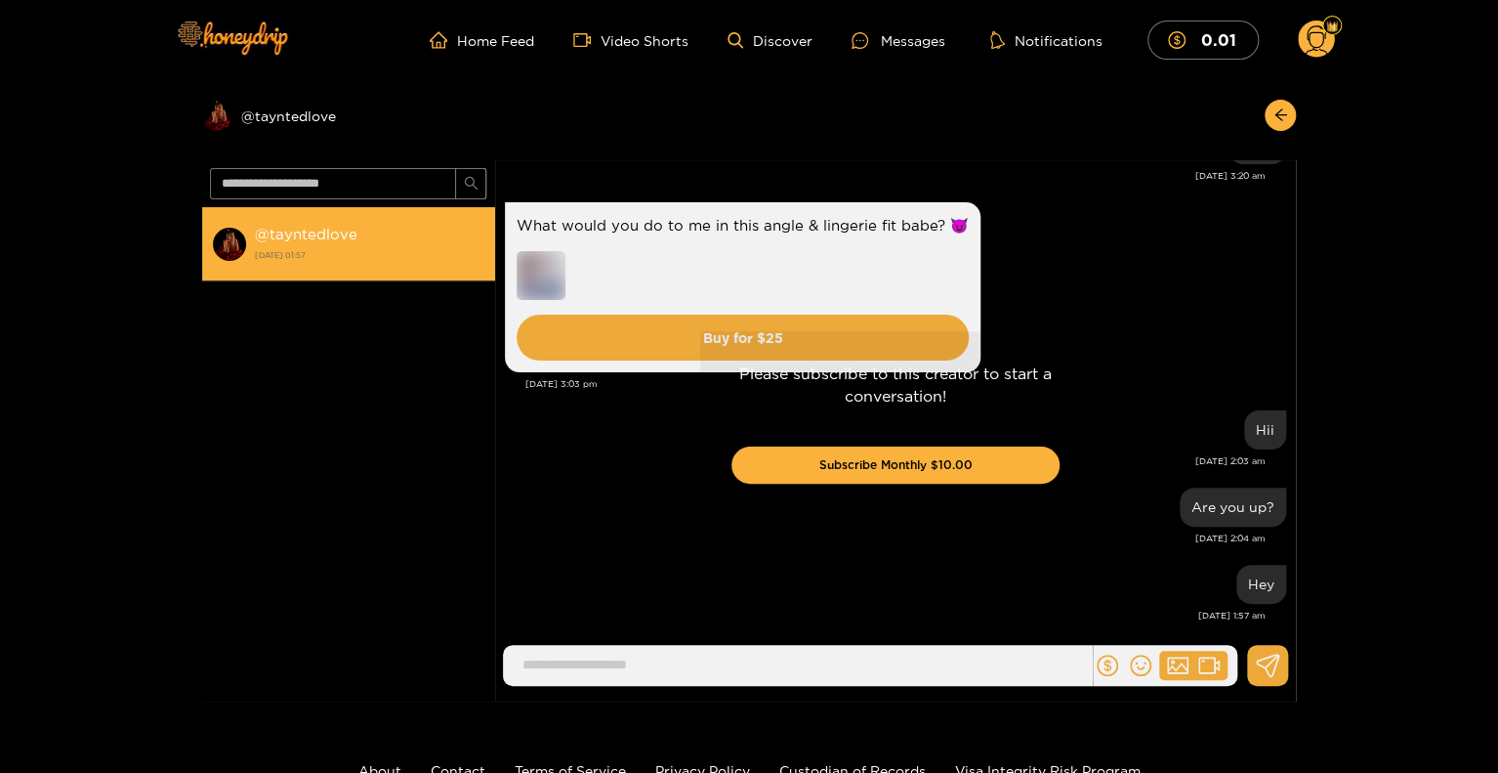
click at [404, 242] on div "@ tayntedlove [DATE] 01:57" at bounding box center [370, 244] width 230 height 44
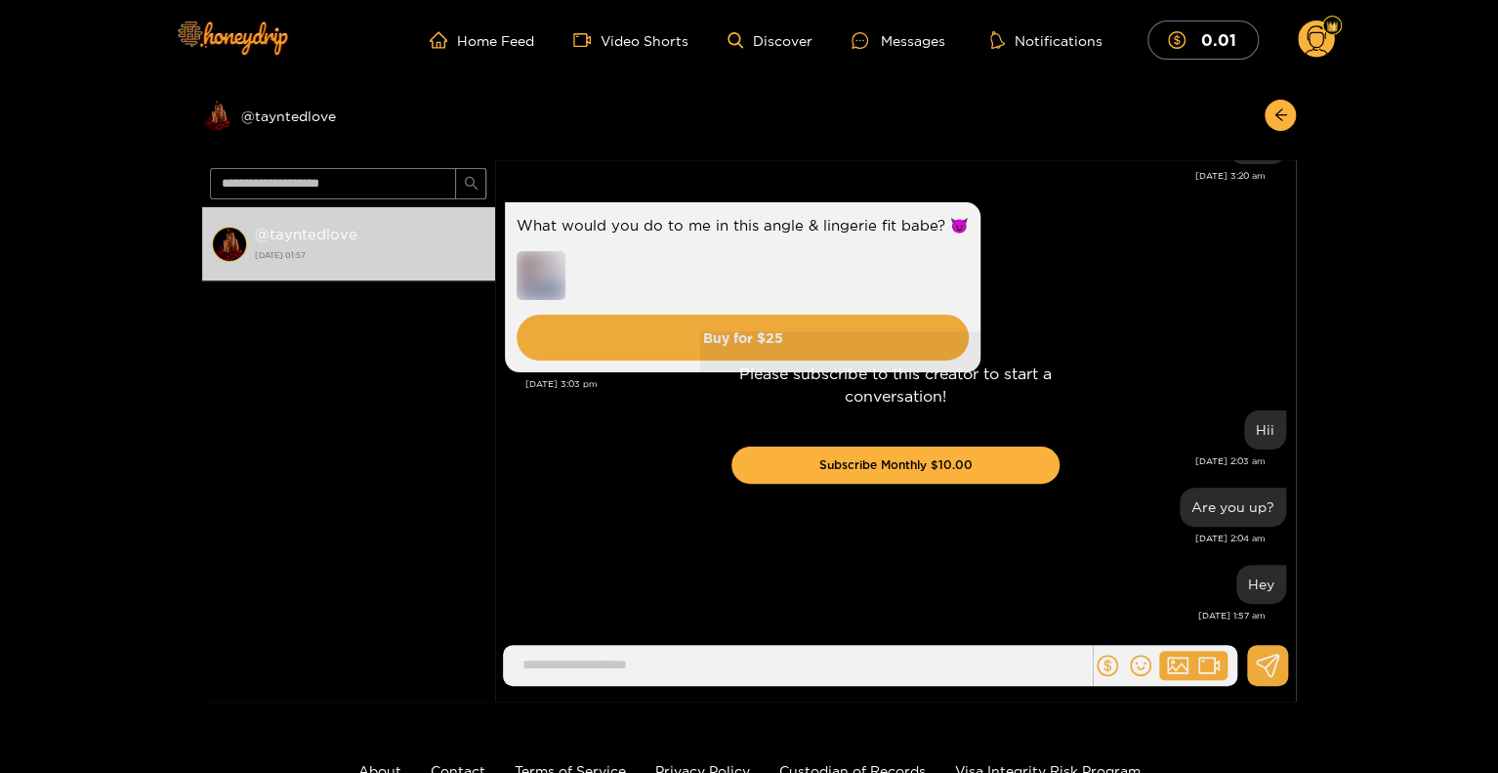
scroll to position [2024, 0]
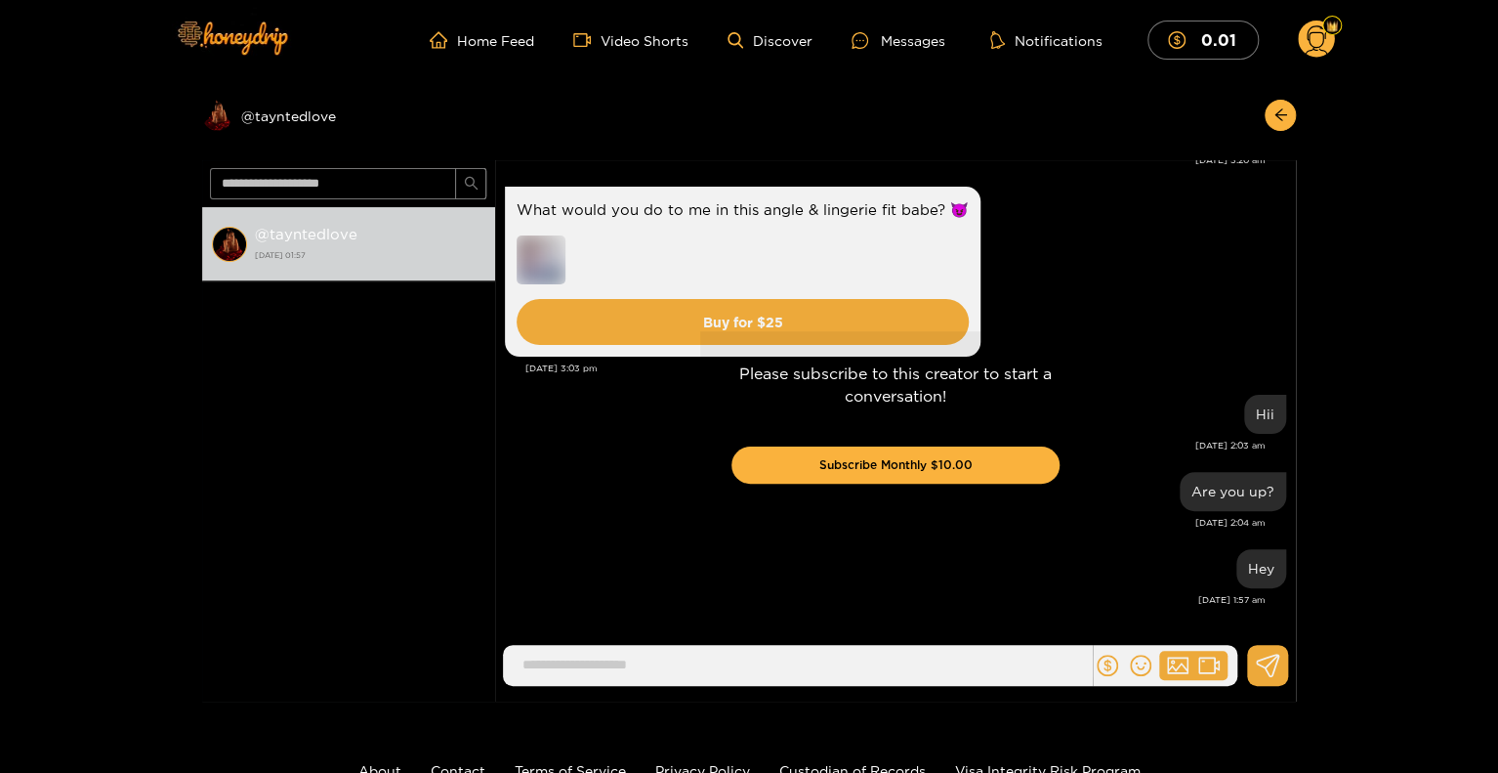
click at [667, 226] on div "Please subscribe to this creator to start a conversation! Subscribe Monthly $10…" at bounding box center [895, 430] width 801 height 541
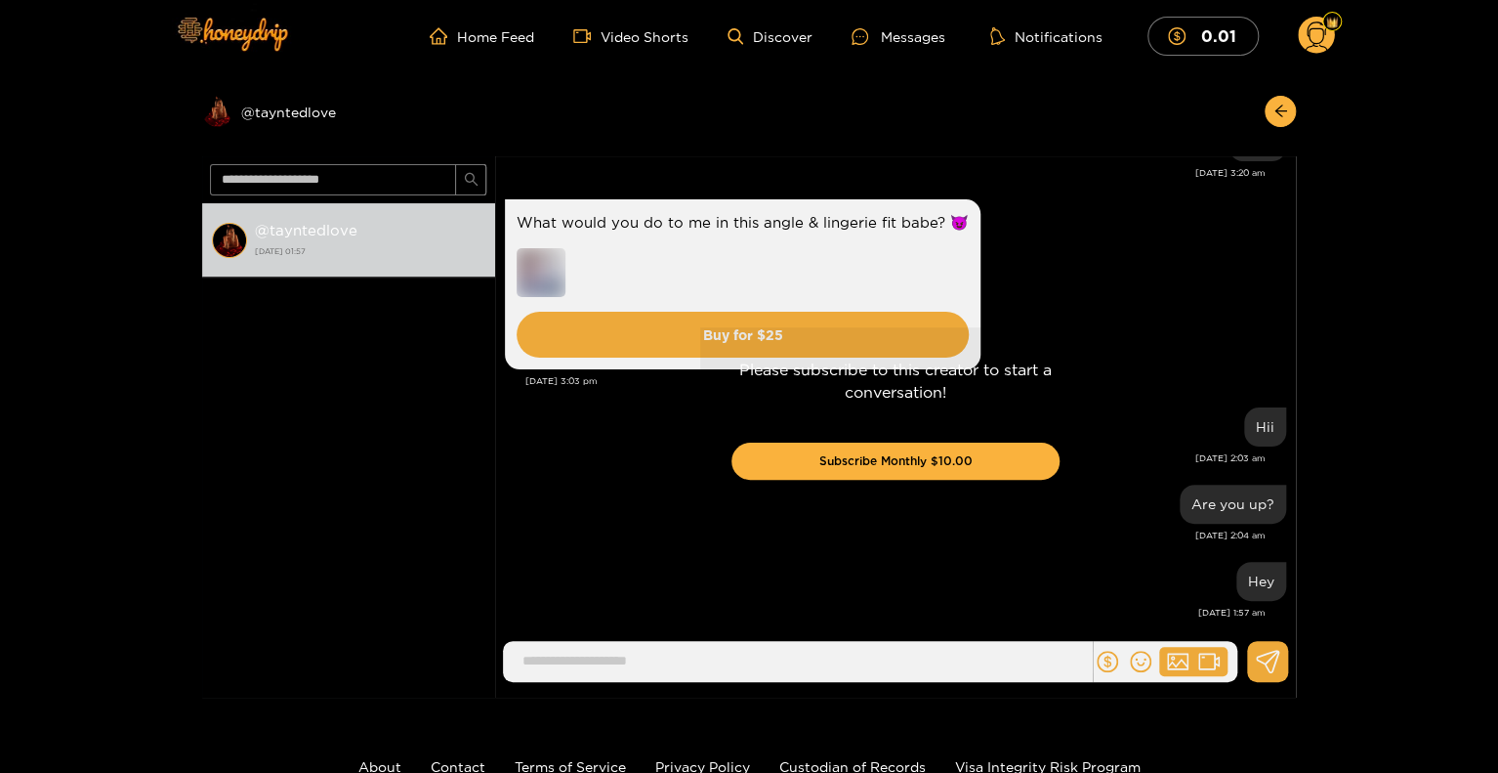
scroll to position [0, 0]
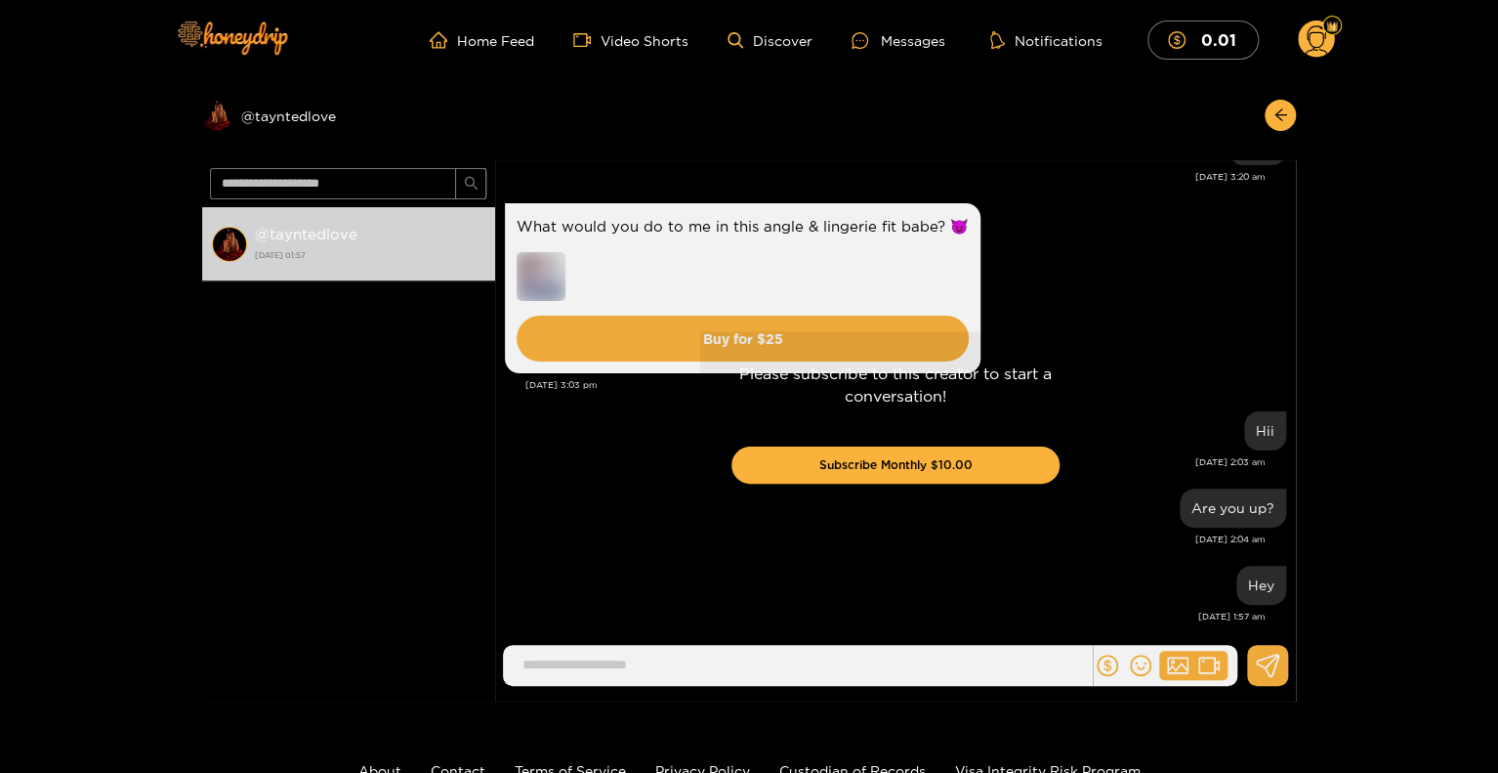
click at [1281, 132] on div "Preview @ tayntedlove" at bounding box center [749, 120] width 1094 height 80
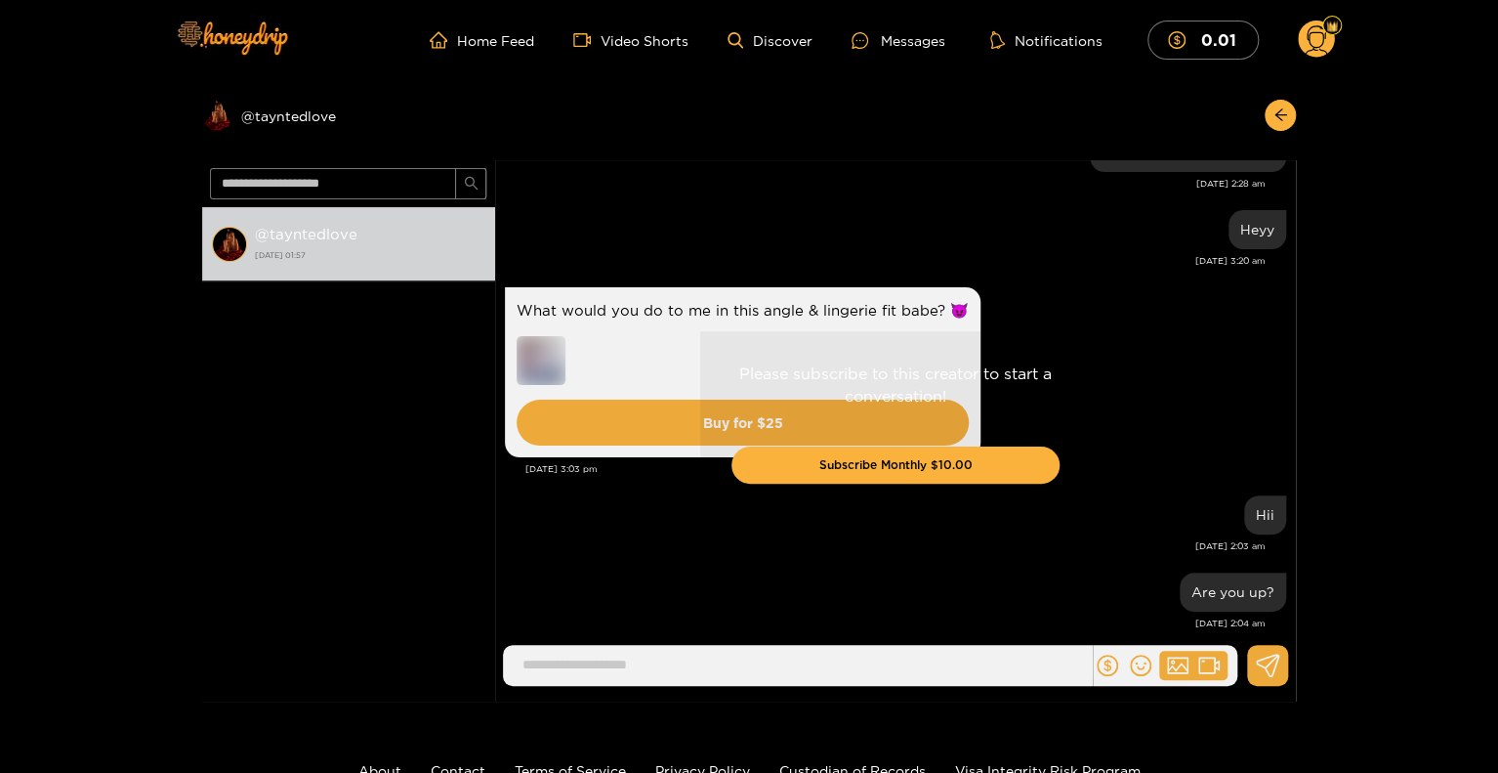
click at [1263, 121] on div at bounding box center [1275, 115] width 41 height 31
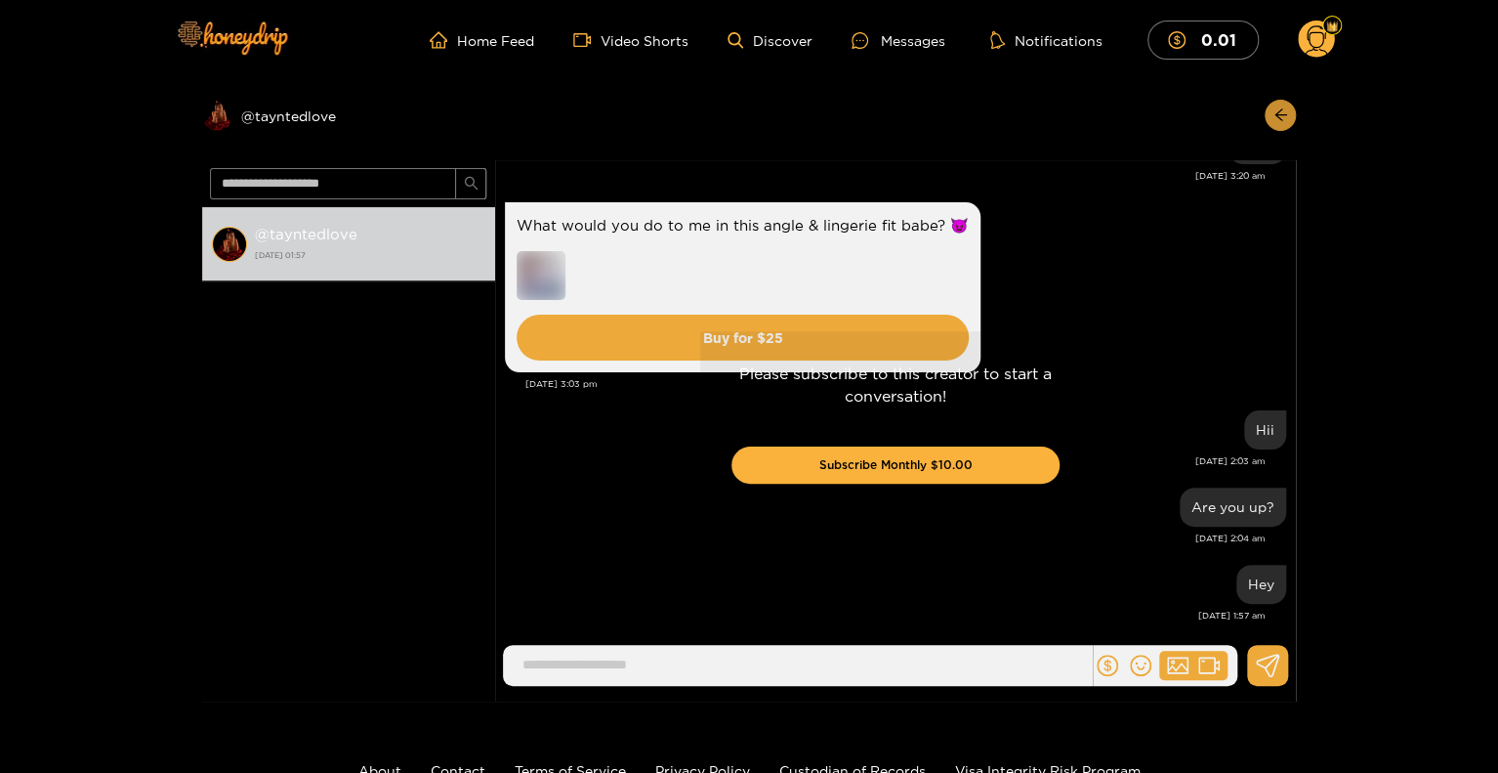
click at [1270, 121] on button "button" at bounding box center [1280, 115] width 31 height 31
